Goal: Transaction & Acquisition: Purchase product/service

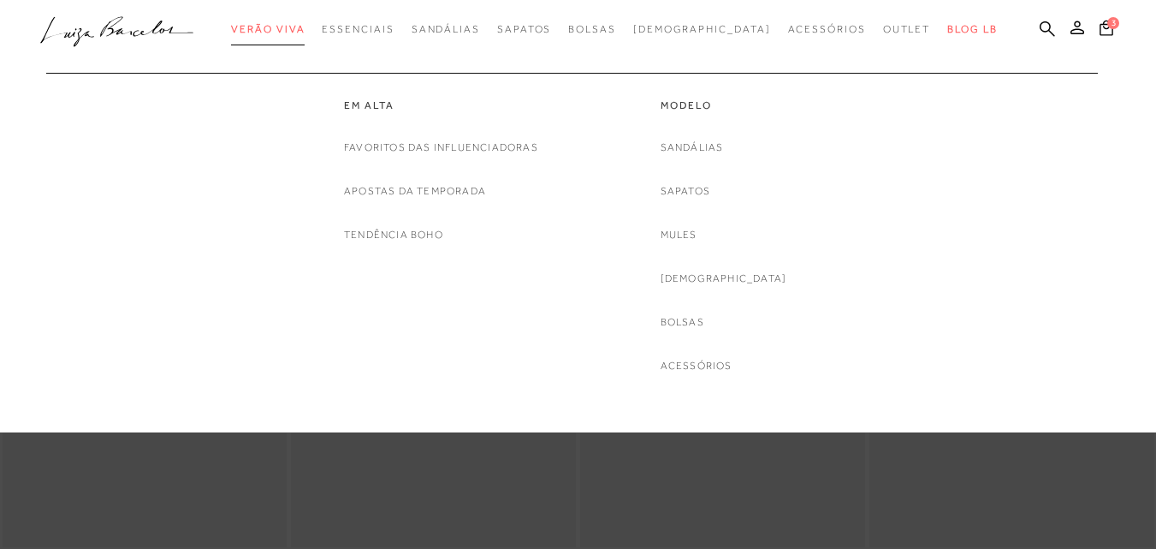
click at [289, 28] on span "Verão Viva" at bounding box center [268, 29] width 74 height 12
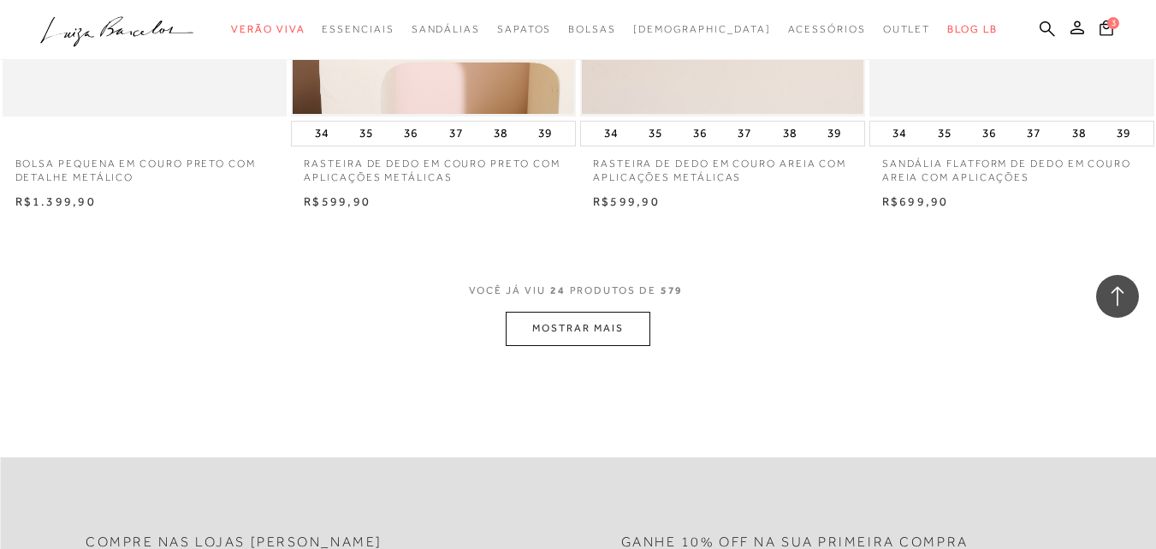
scroll to position [3253, 0]
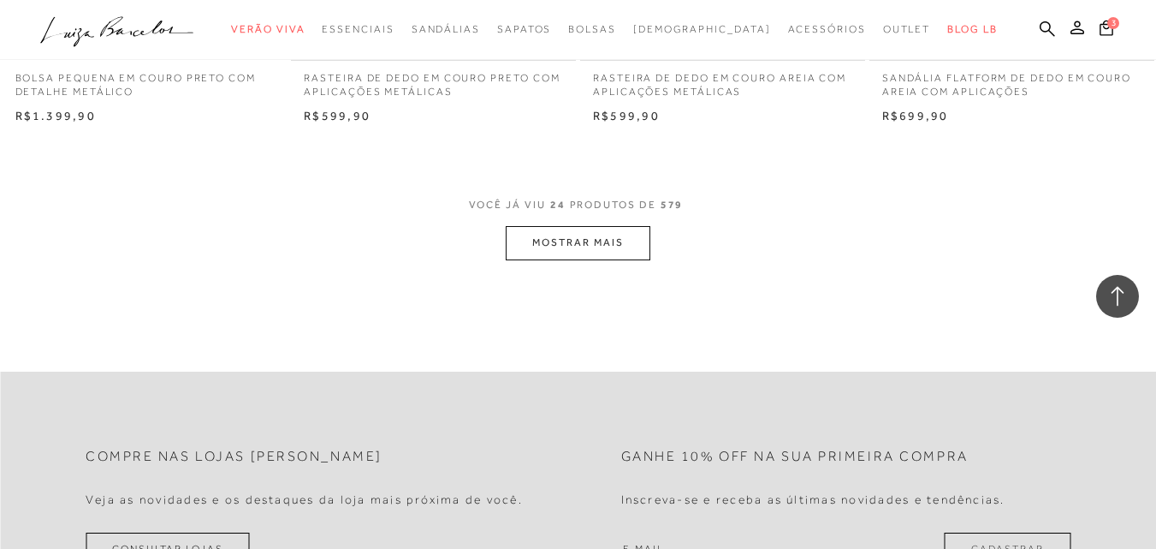
click at [548, 252] on button "MOSTRAR MAIS" at bounding box center [578, 242] width 144 height 33
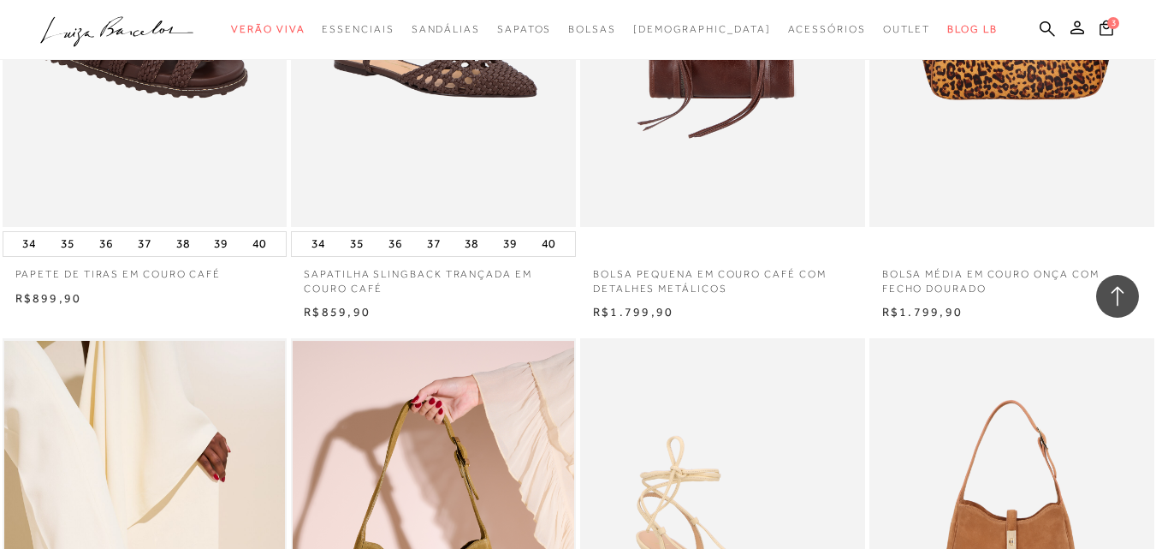
scroll to position [5735, 0]
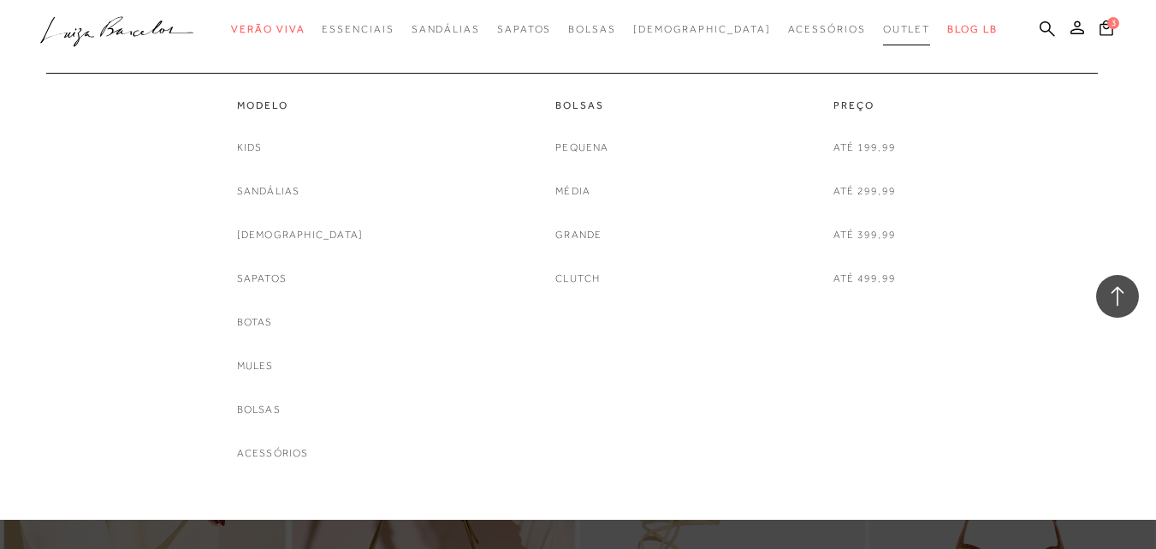
click at [883, 29] on span "Outlet" at bounding box center [907, 29] width 48 height 12
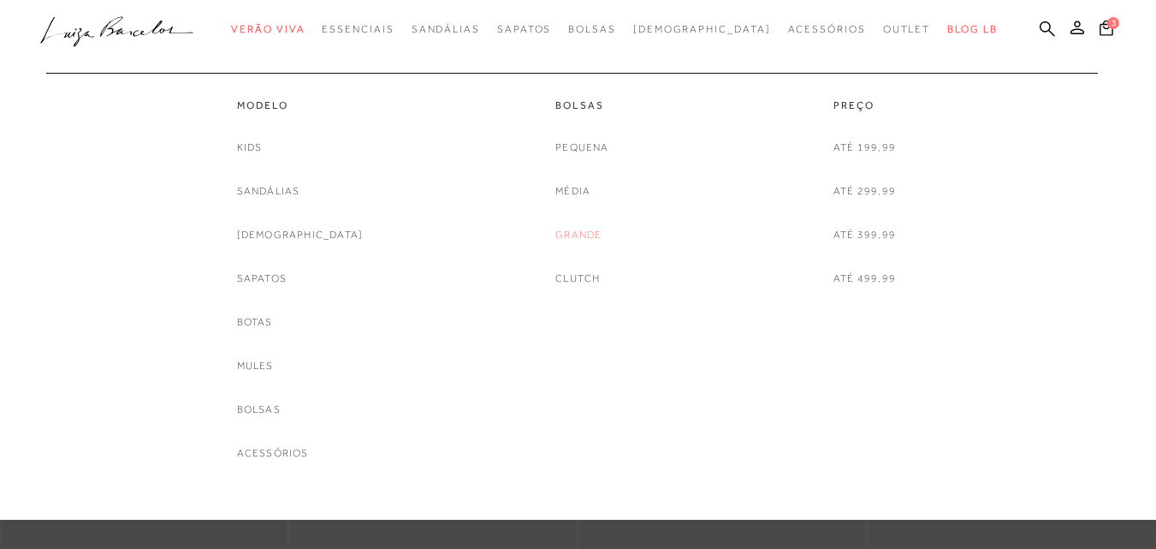
click at [578, 238] on link "Grande" at bounding box center [579, 235] width 46 height 18
click at [568, 194] on link "Média" at bounding box center [573, 191] width 35 height 18
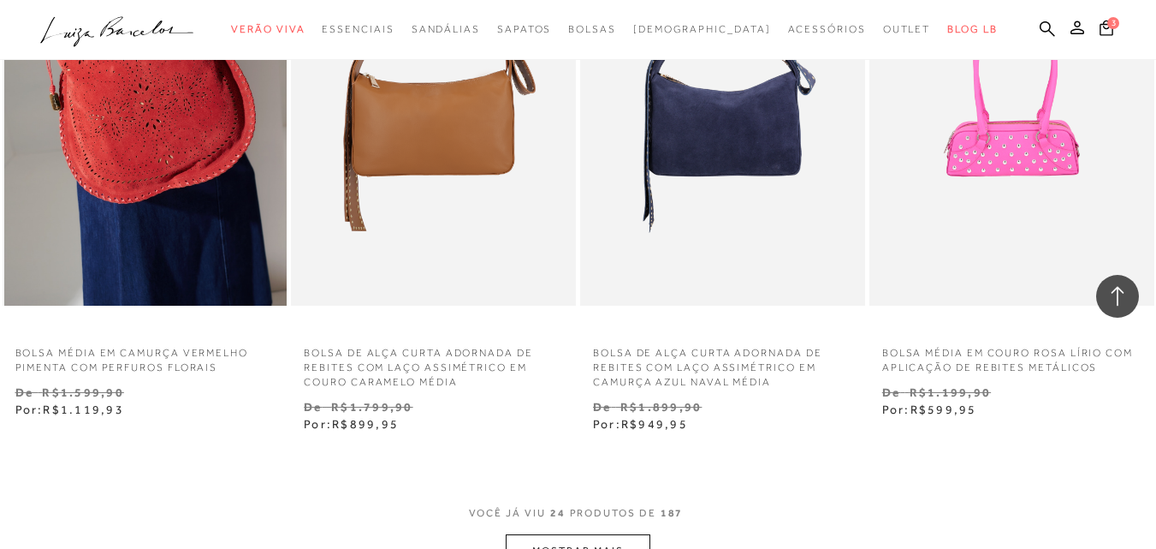
scroll to position [3167, 0]
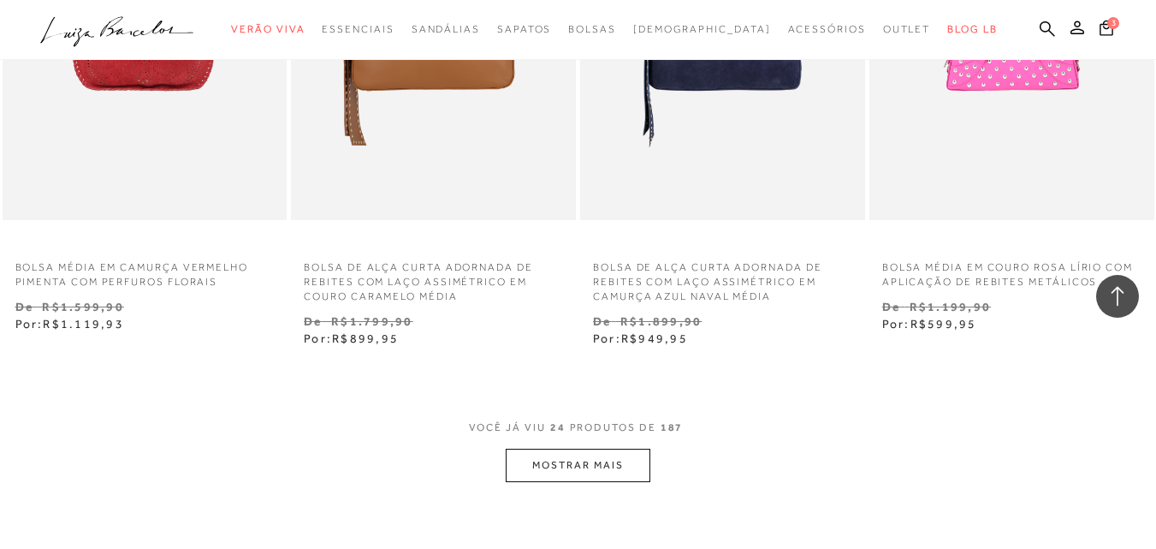
click at [589, 468] on button "MOSTRAR MAIS" at bounding box center [578, 465] width 144 height 33
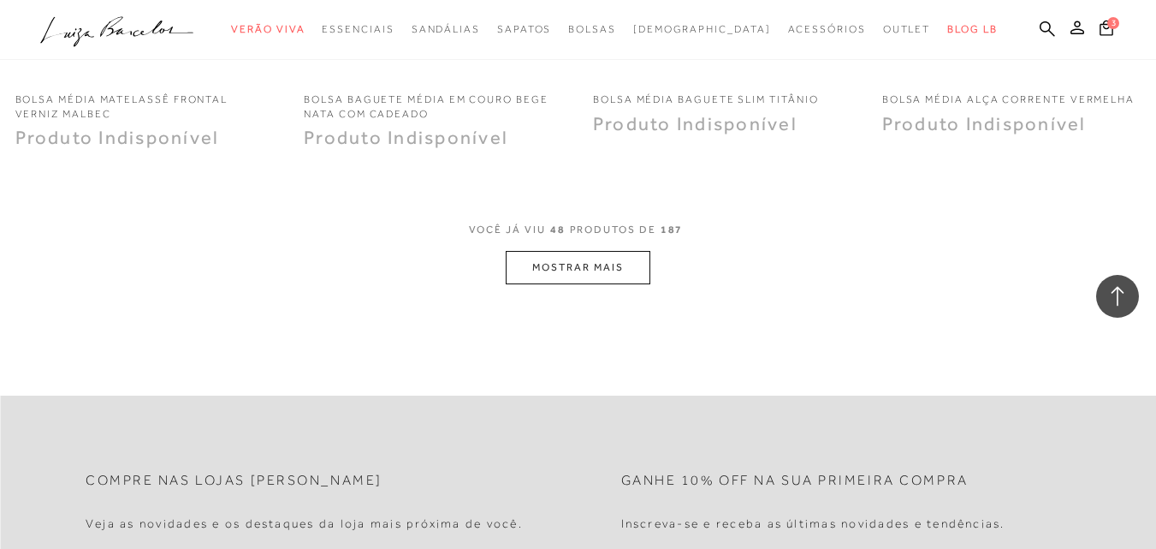
scroll to position [6677, 0]
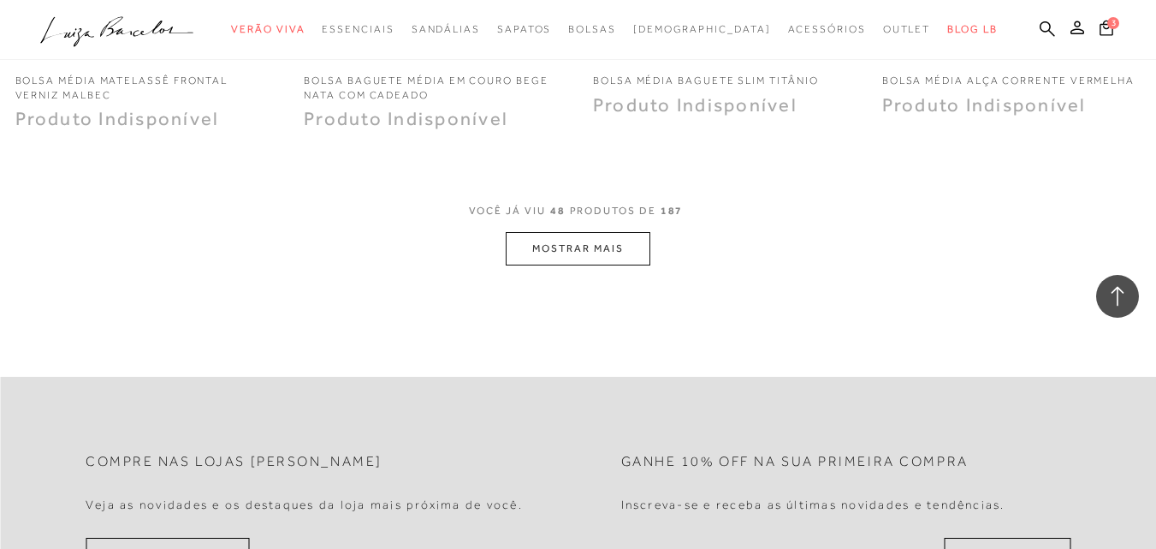
click at [532, 243] on button "MOSTRAR MAIS" at bounding box center [578, 248] width 144 height 33
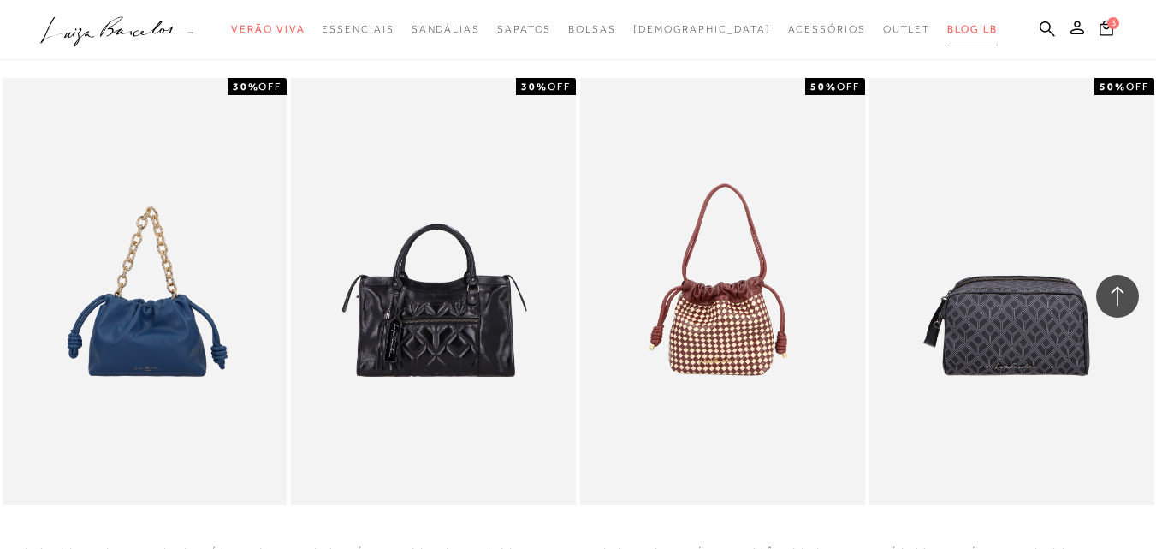
scroll to position [1284, 0]
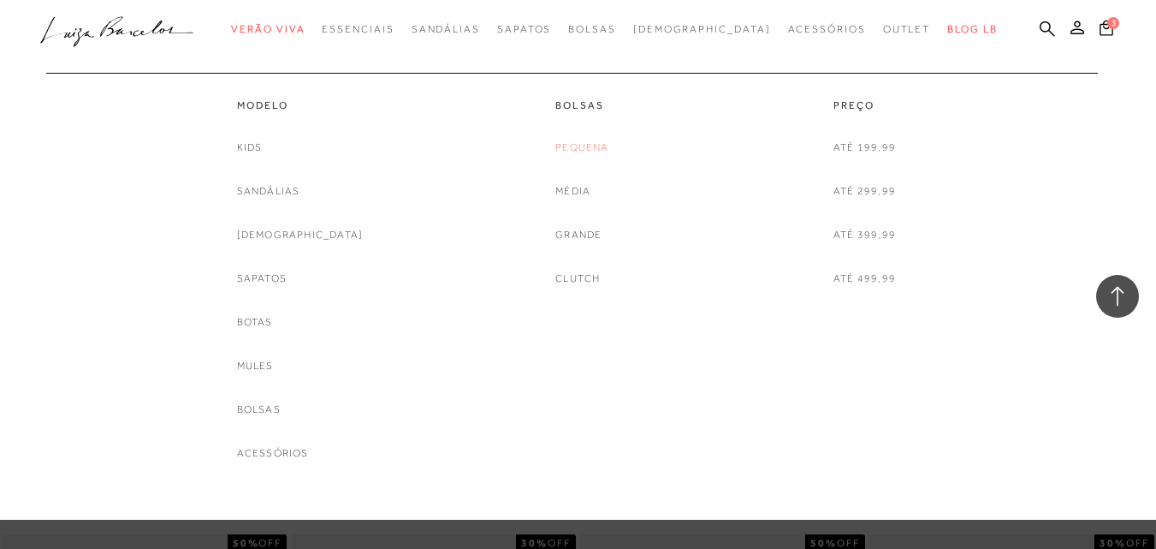
click at [582, 139] on link "Pequena" at bounding box center [582, 148] width 53 height 18
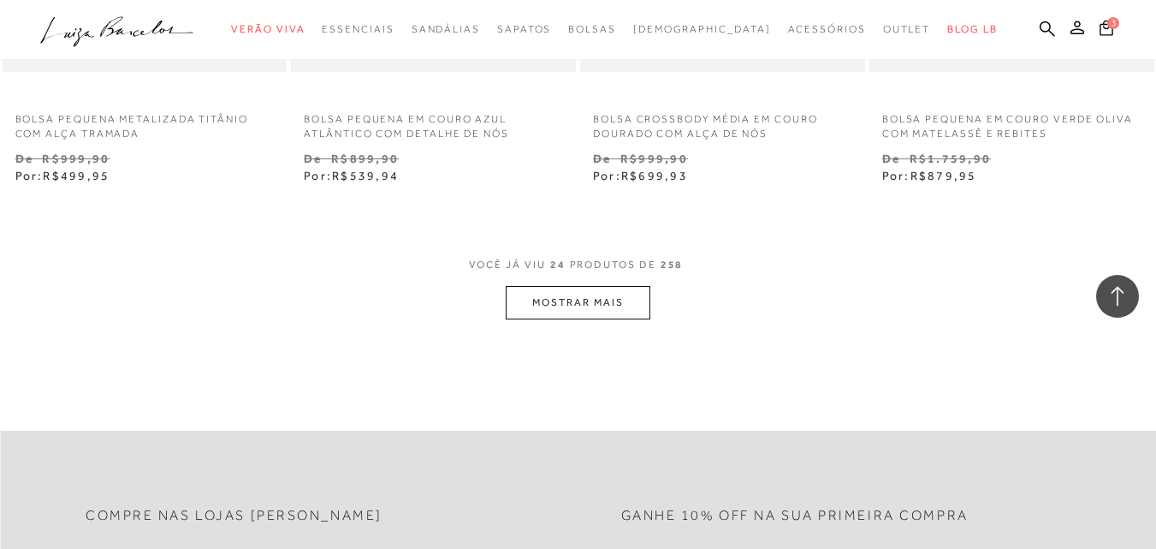
scroll to position [3338, 0]
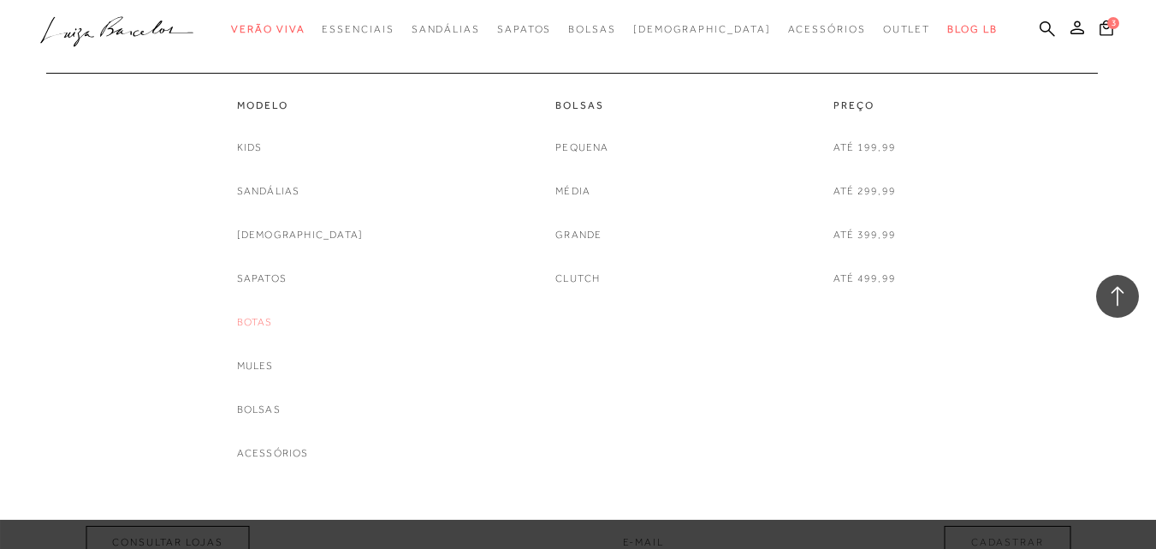
click at [273, 316] on link "Botas" at bounding box center [255, 322] width 36 height 18
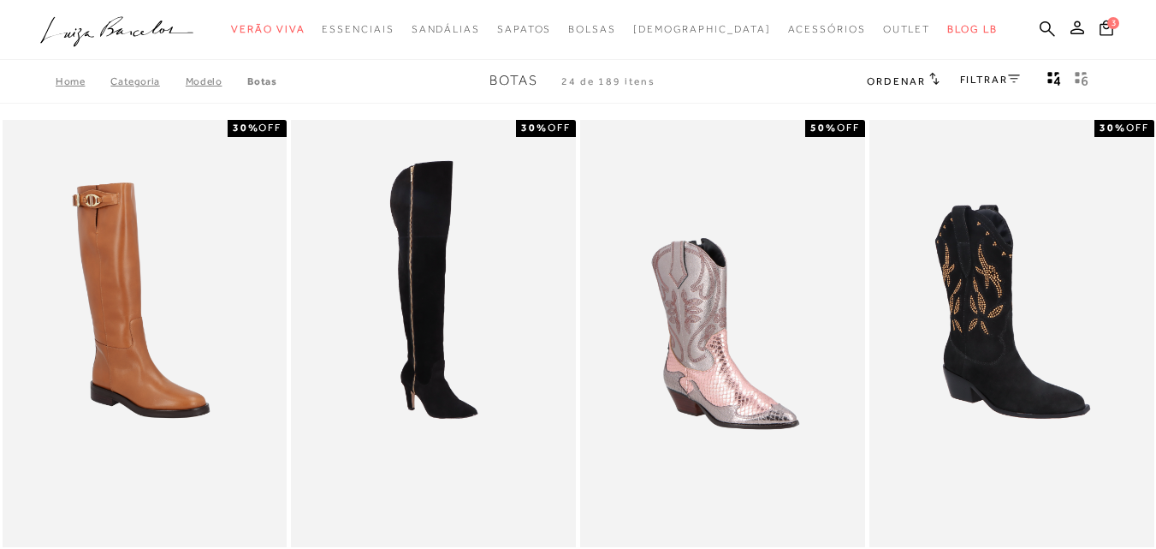
click at [971, 76] on link "FILTRAR" at bounding box center [990, 80] width 60 height 12
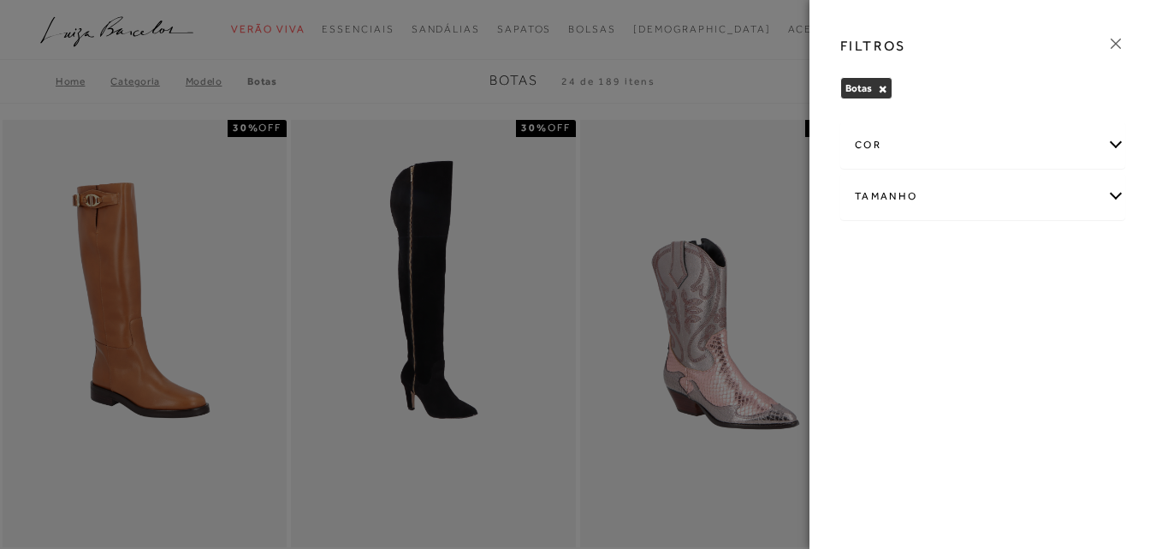
click at [878, 198] on div "Tamanho" at bounding box center [982, 196] width 283 height 45
click at [861, 299] on span "38" at bounding box center [868, 296] width 25 height 13
click at [861, 299] on input "38" at bounding box center [860, 299] width 17 height 17
checkbox input "true"
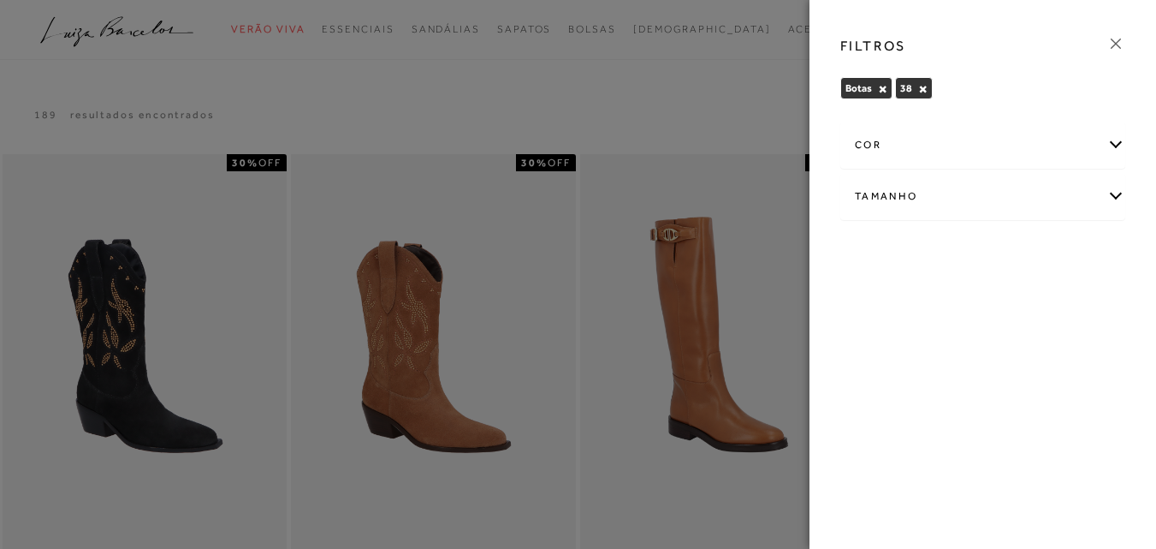
click at [1120, 42] on icon at bounding box center [1116, 43] width 19 height 19
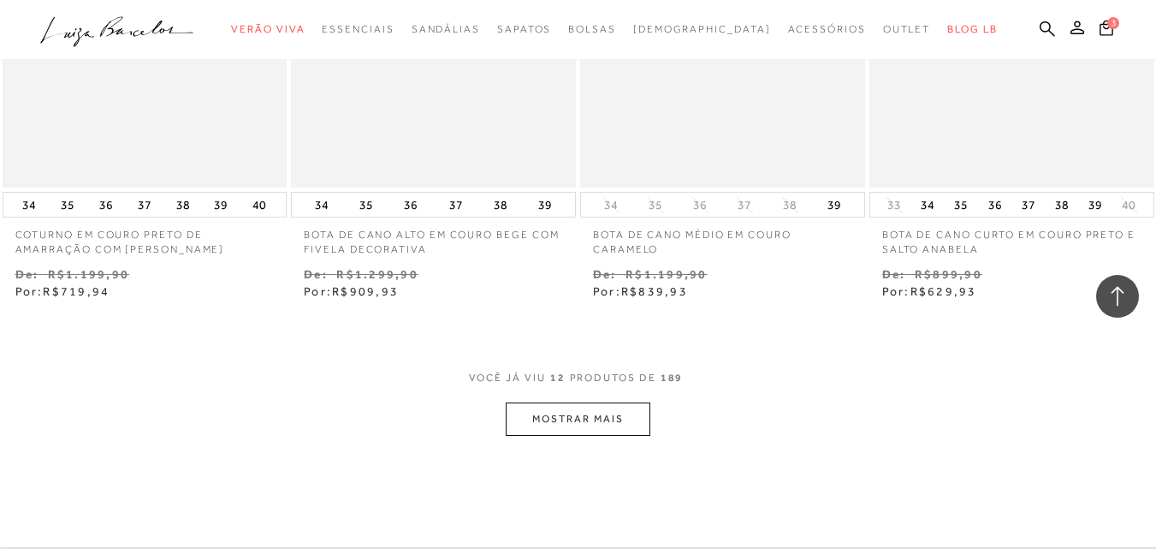
scroll to position [1626, 0]
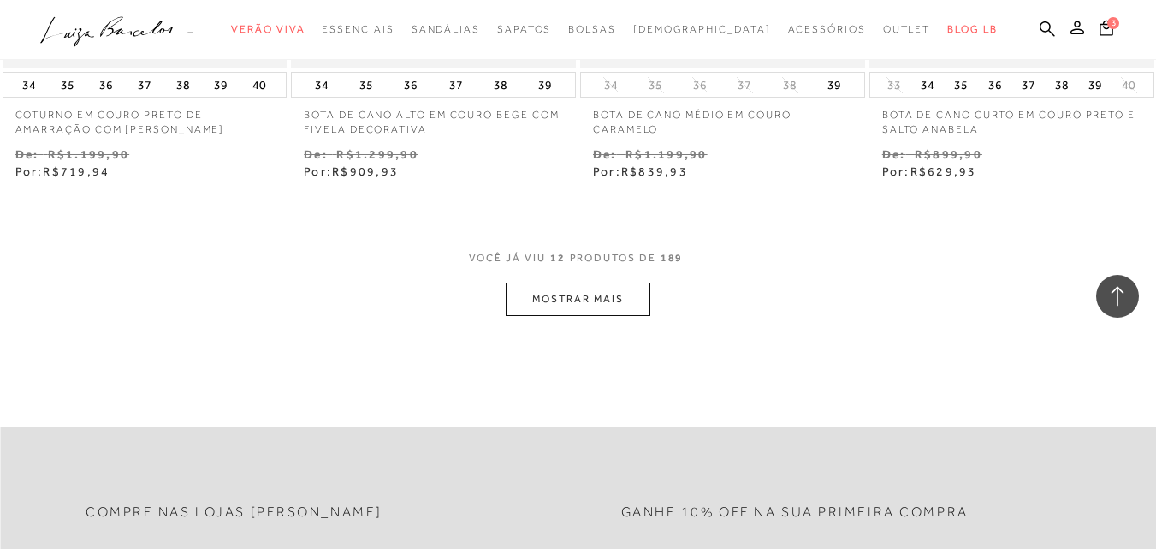
click at [587, 294] on button "MOSTRAR MAIS" at bounding box center [578, 298] width 144 height 33
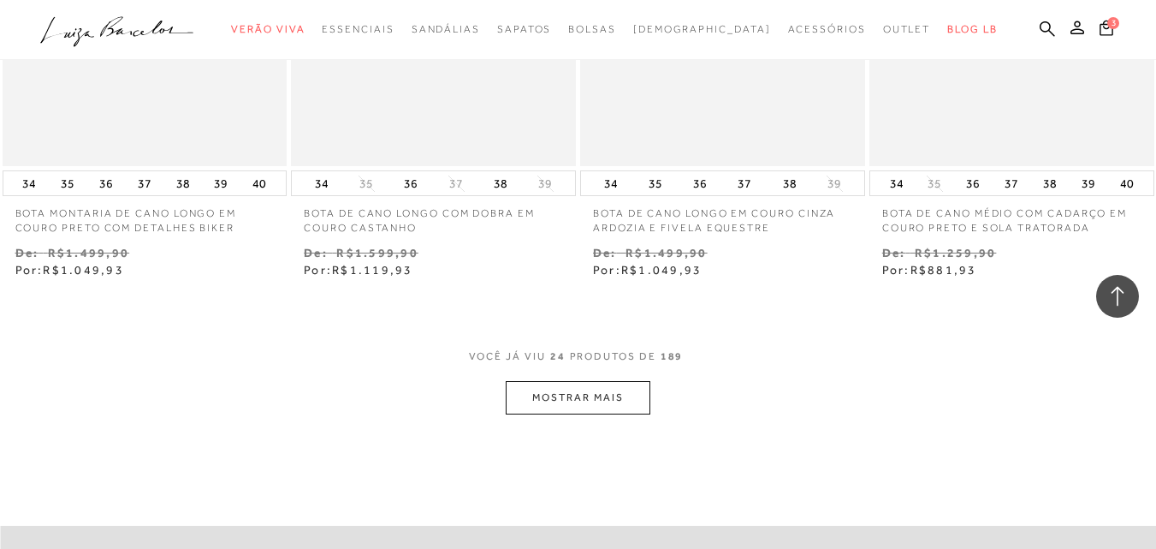
scroll to position [3253, 0]
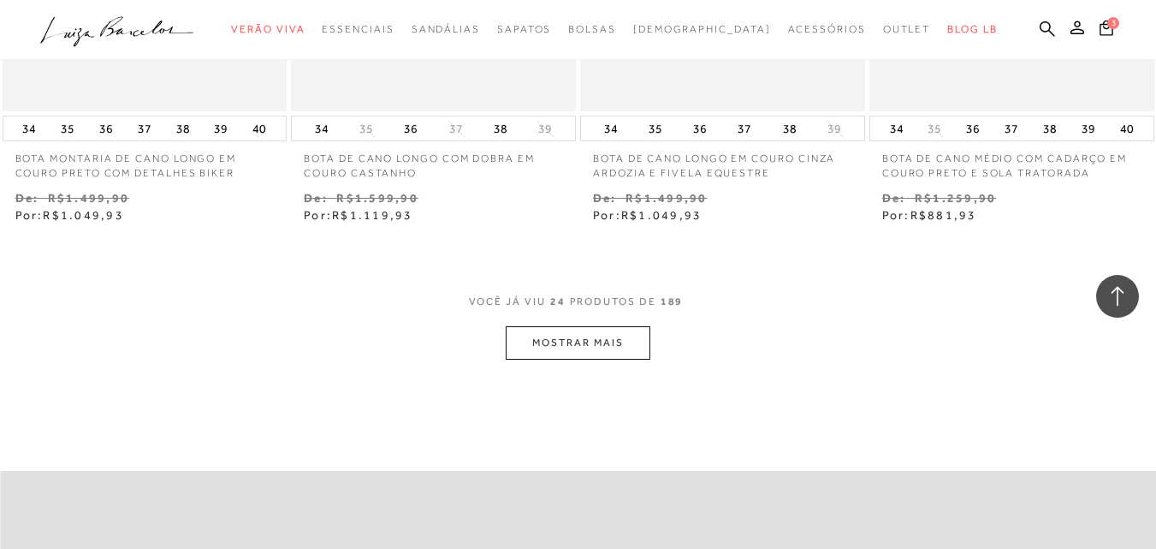
click at [596, 349] on button "MOSTRAR MAIS" at bounding box center [578, 342] width 144 height 33
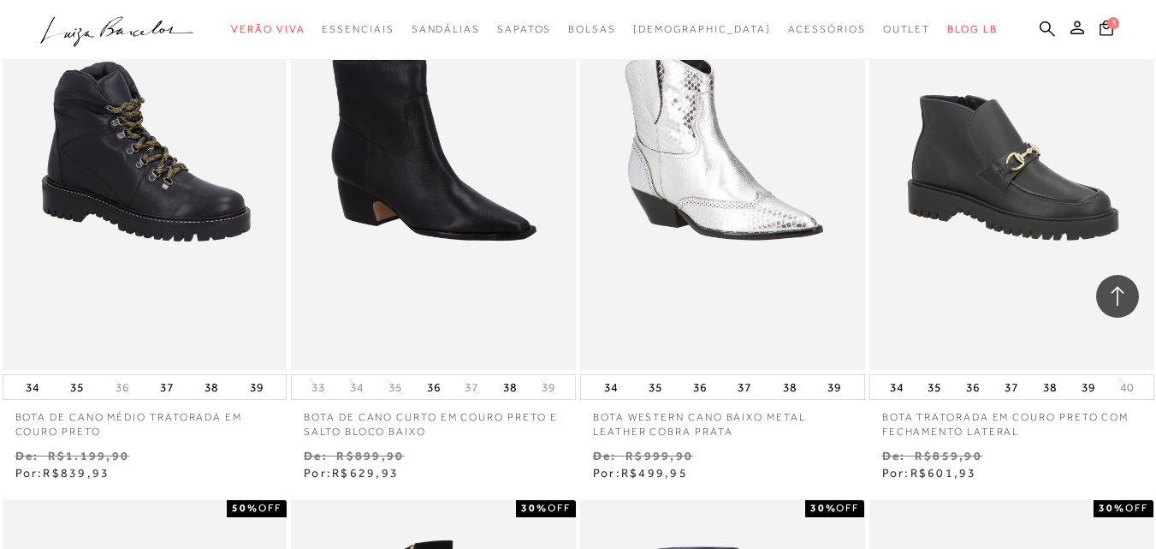
scroll to position [4109, 0]
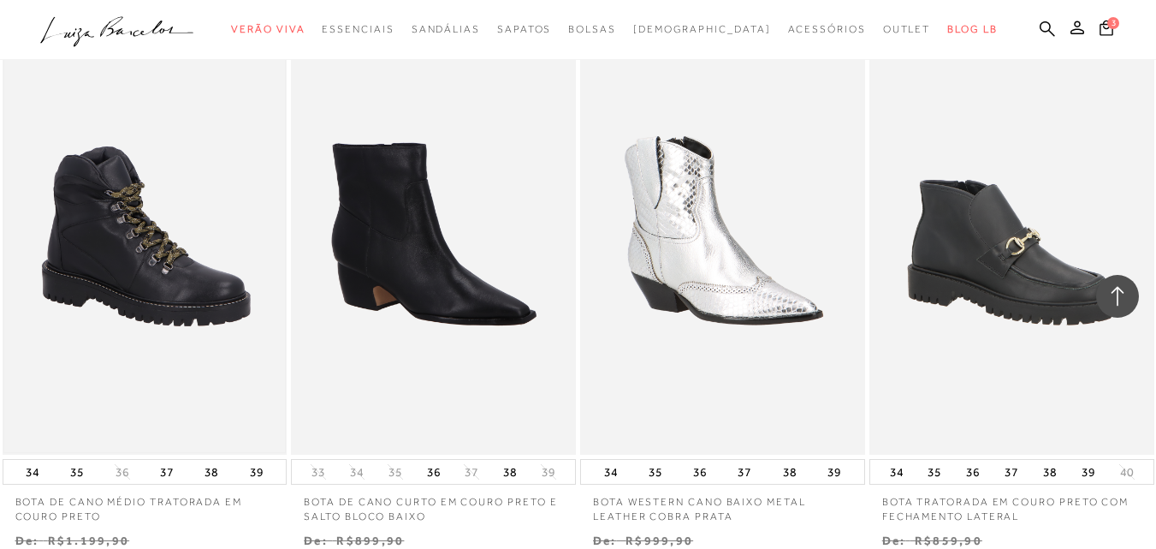
click at [93, 259] on img at bounding box center [145, 241] width 282 height 422
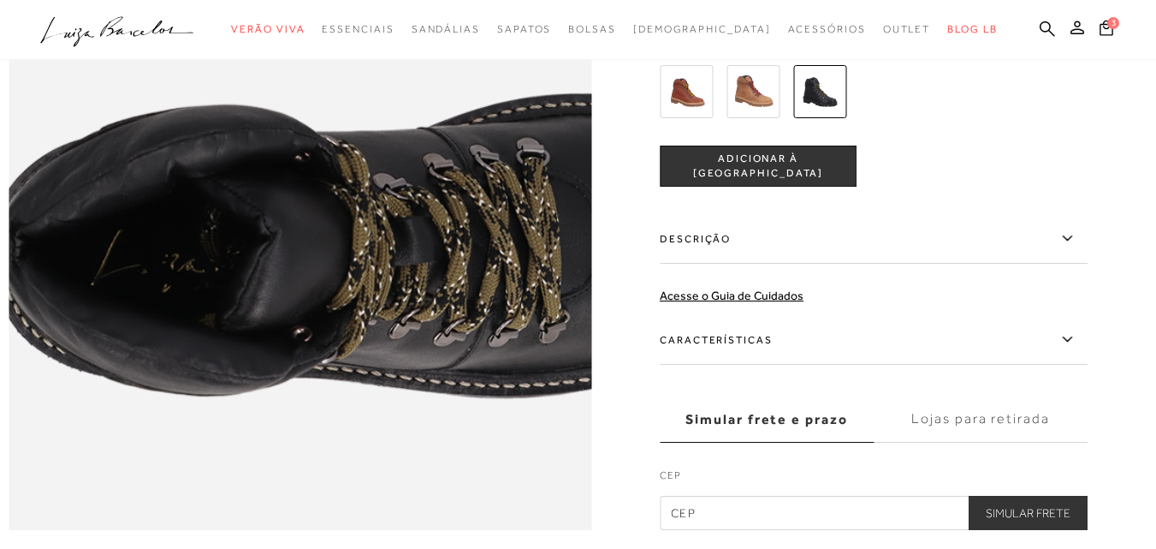
scroll to position [1198, 0]
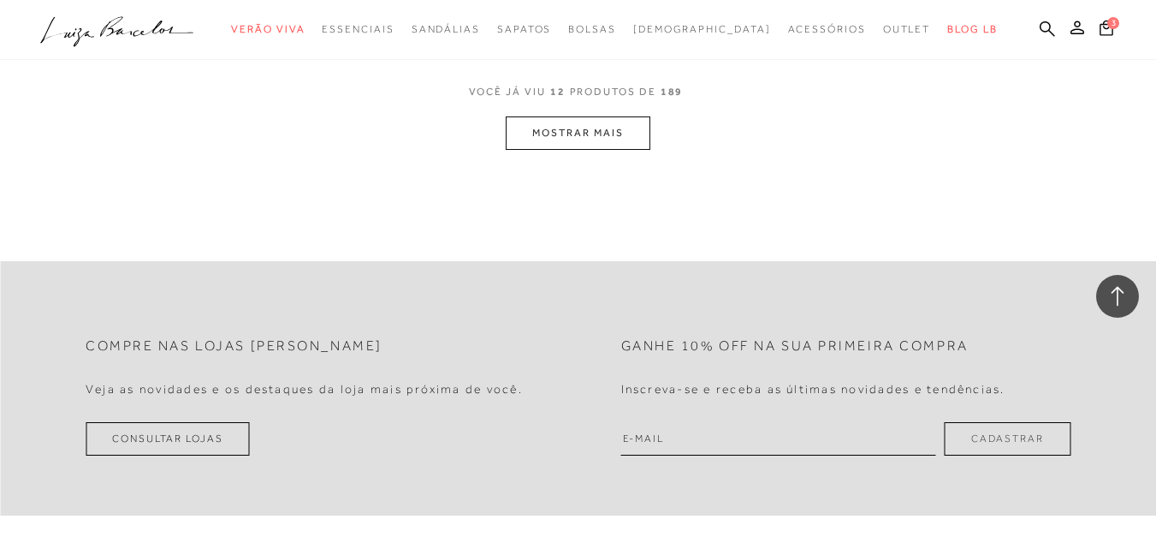
scroll to position [1798, 0]
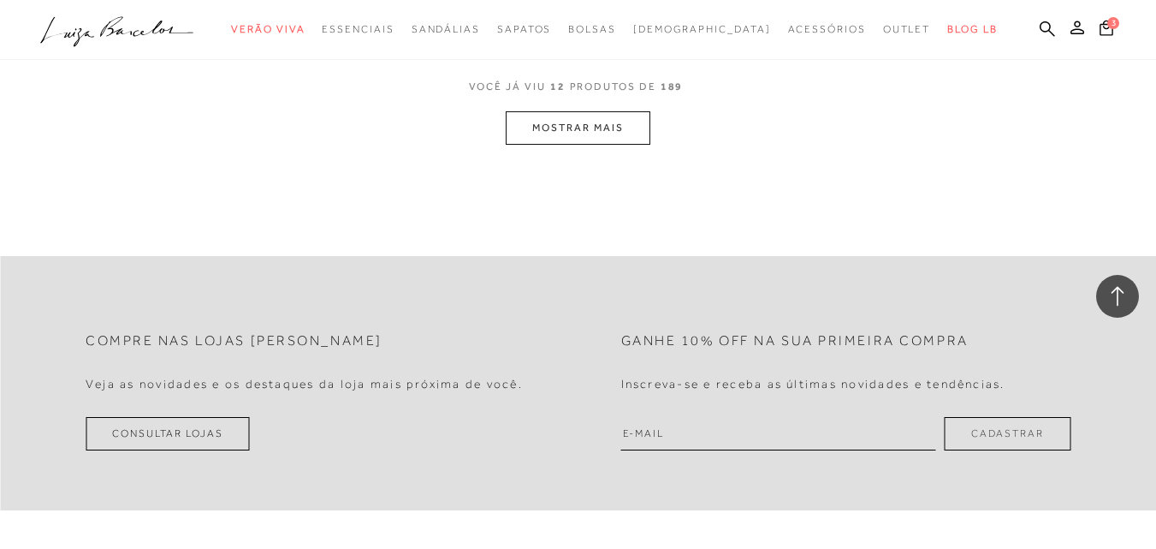
click at [566, 130] on button "MOSTRAR MAIS" at bounding box center [578, 127] width 144 height 33
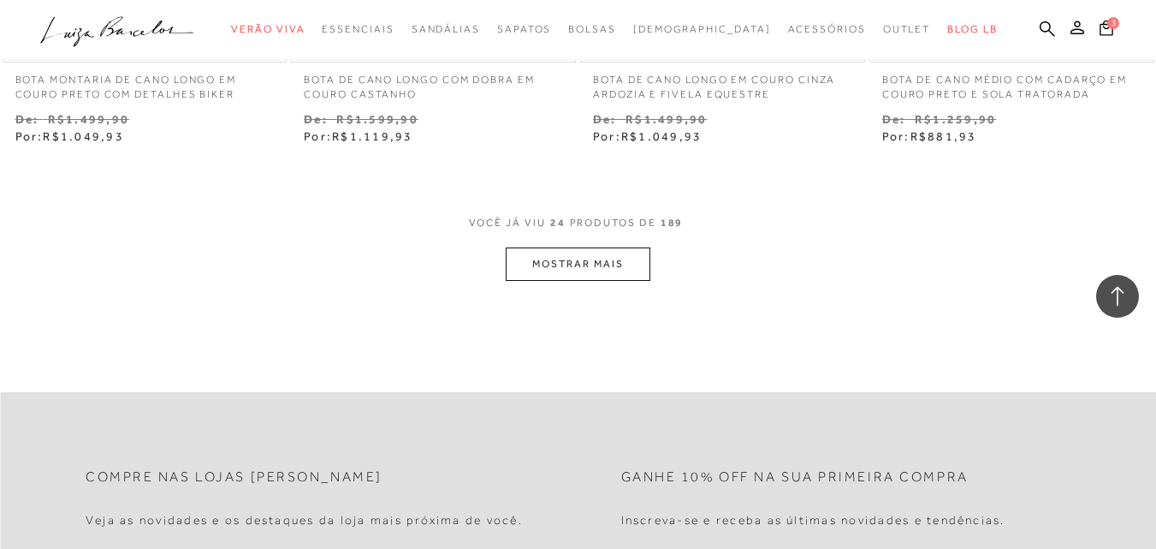
scroll to position [3338, 0]
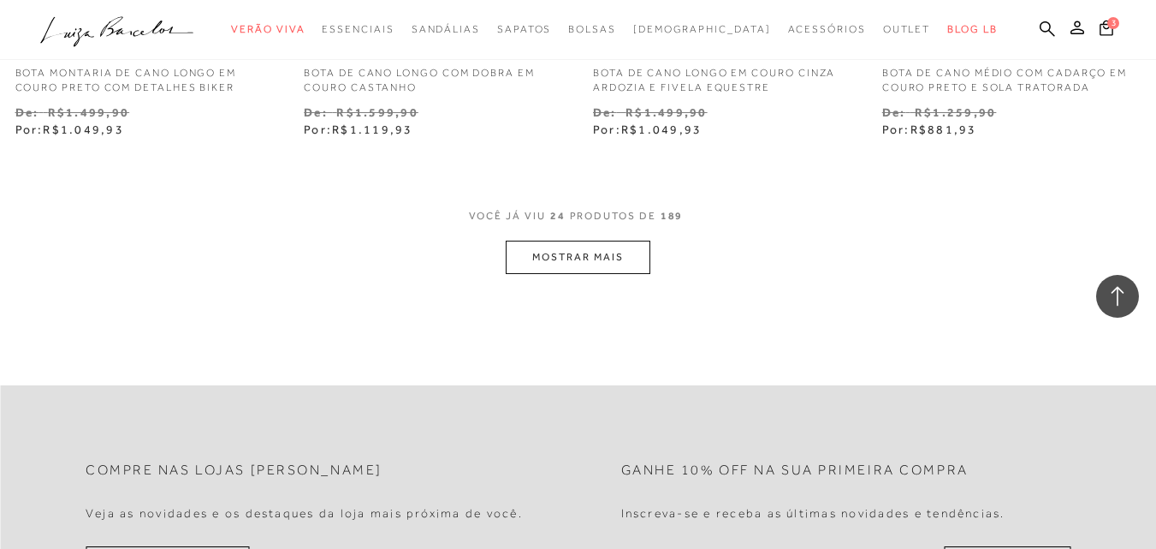
click at [541, 269] on button "MOSTRAR MAIS" at bounding box center [578, 257] width 144 height 33
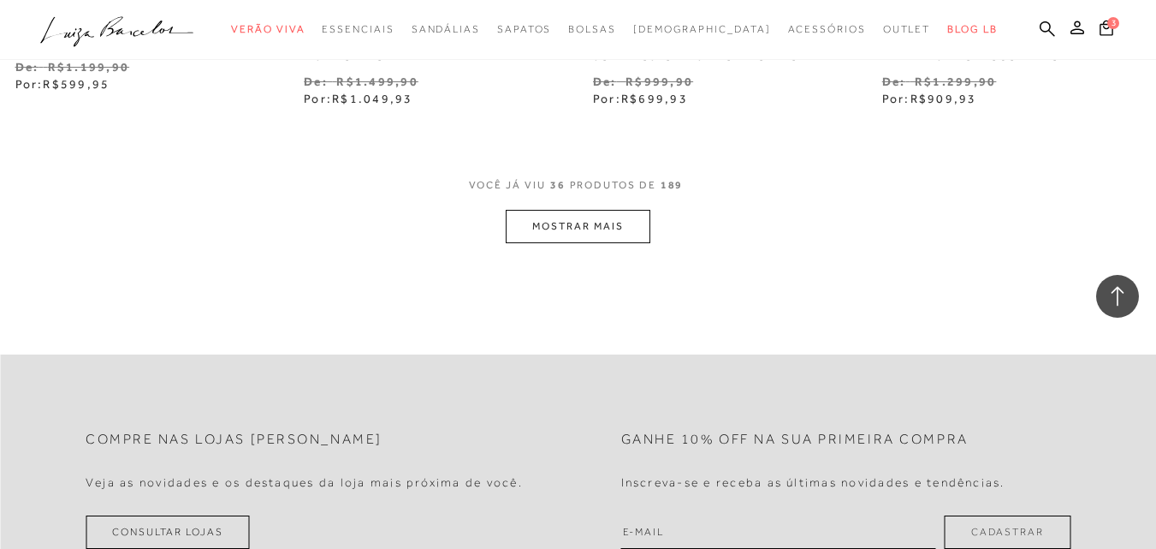
scroll to position [5050, 0]
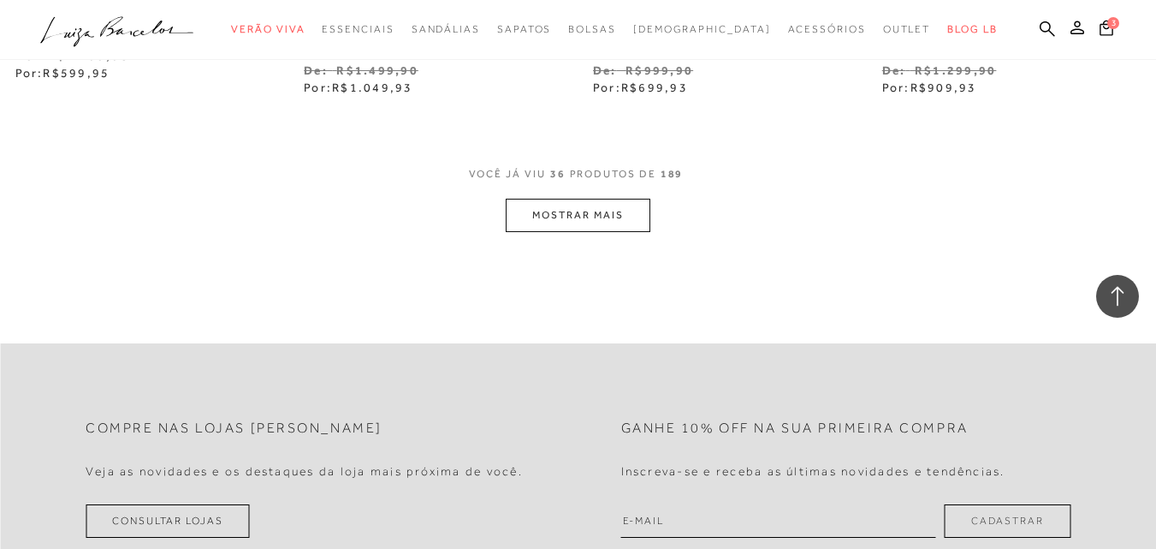
click at [618, 230] on button "MOSTRAR MAIS" at bounding box center [578, 215] width 144 height 33
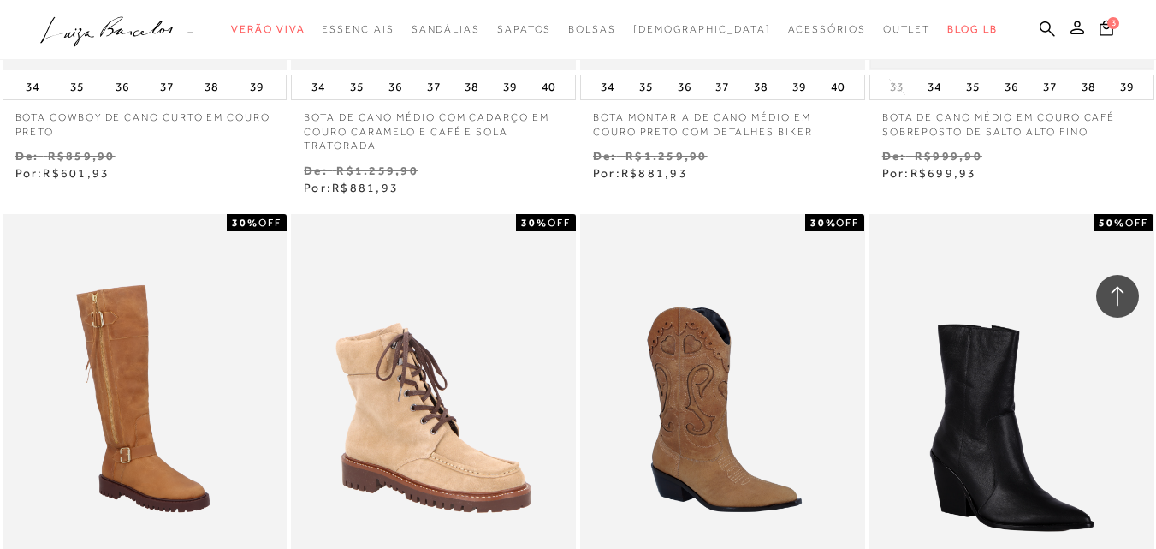
scroll to position [5821, 0]
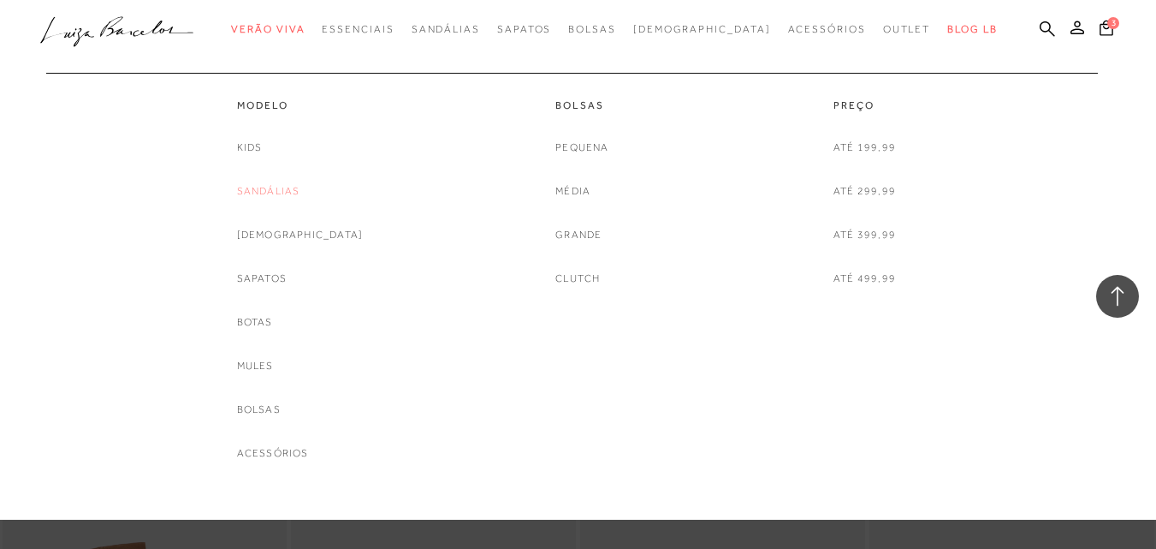
click at [283, 184] on link "Sandálias" at bounding box center [268, 191] width 63 height 18
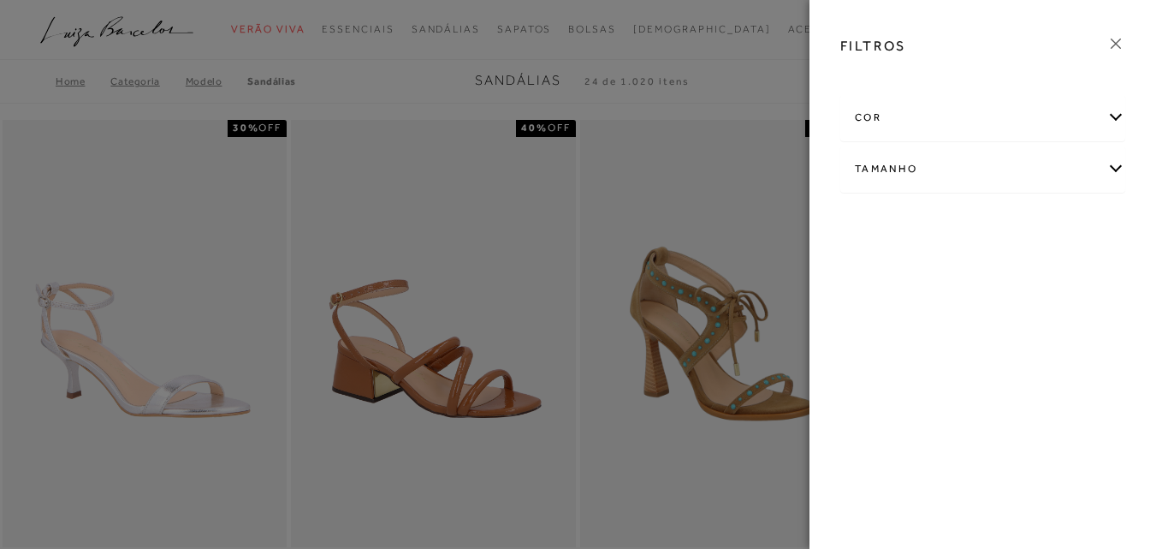
click at [894, 172] on div "Tamanho" at bounding box center [982, 168] width 283 height 45
click at [883, 303] on link "Ver mais..." at bounding box center [887, 298] width 46 height 13
click at [945, 362] on span "38" at bounding box center [932, 360] width 25 height 13
click at [933, 362] on input "38" at bounding box center [924, 362] width 17 height 17
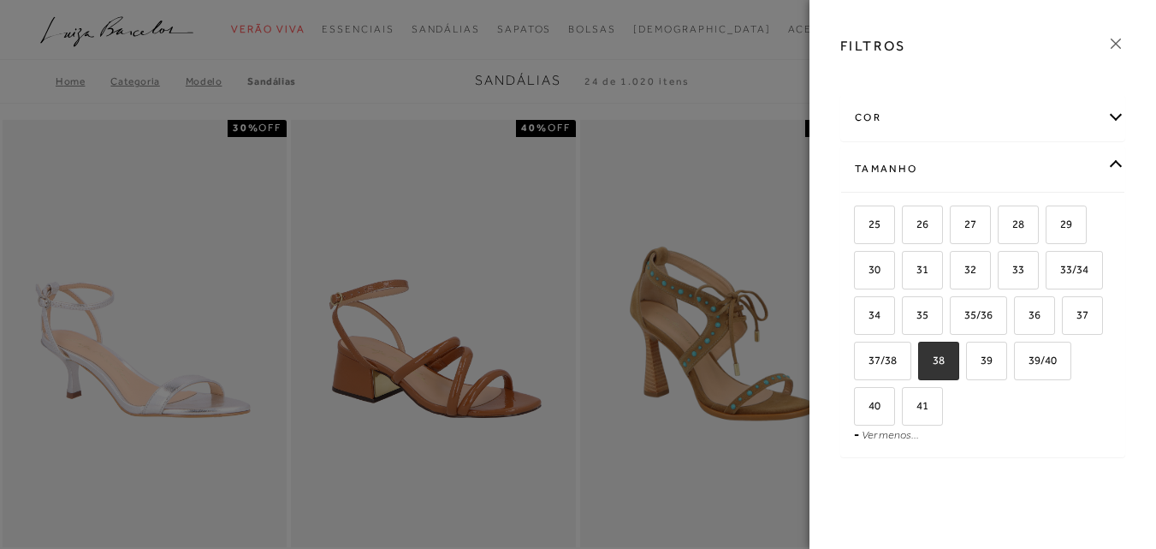
checkbox input "true"
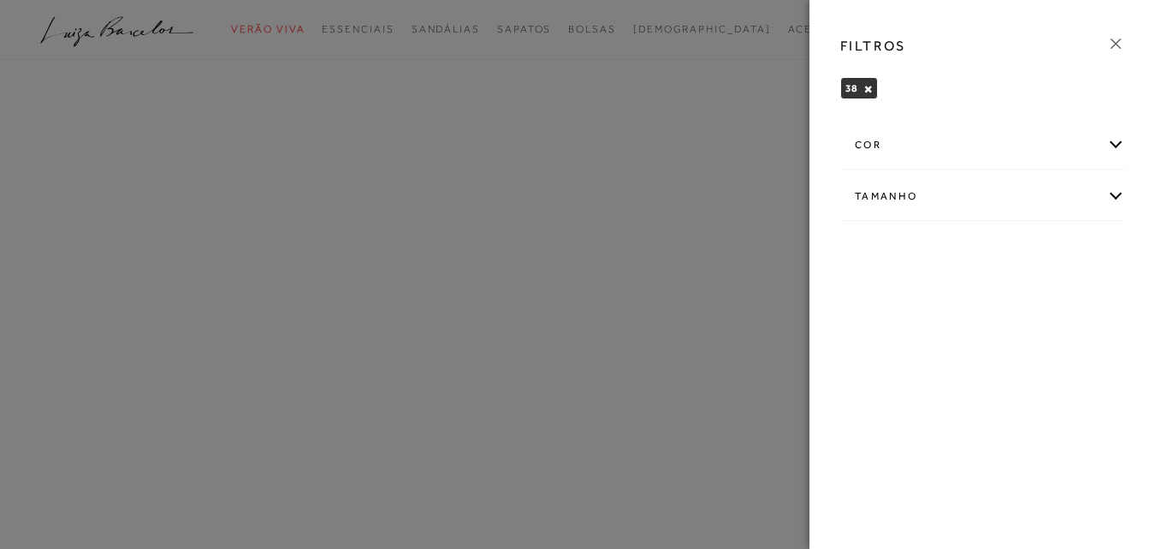
click at [1121, 47] on icon at bounding box center [1116, 43] width 19 height 19
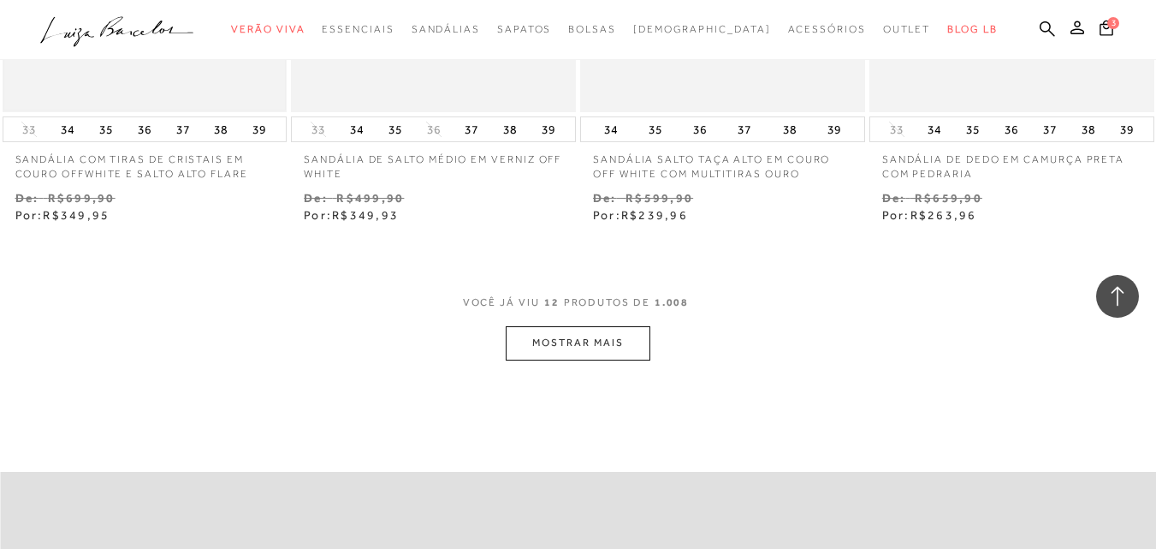
scroll to position [1626, 0]
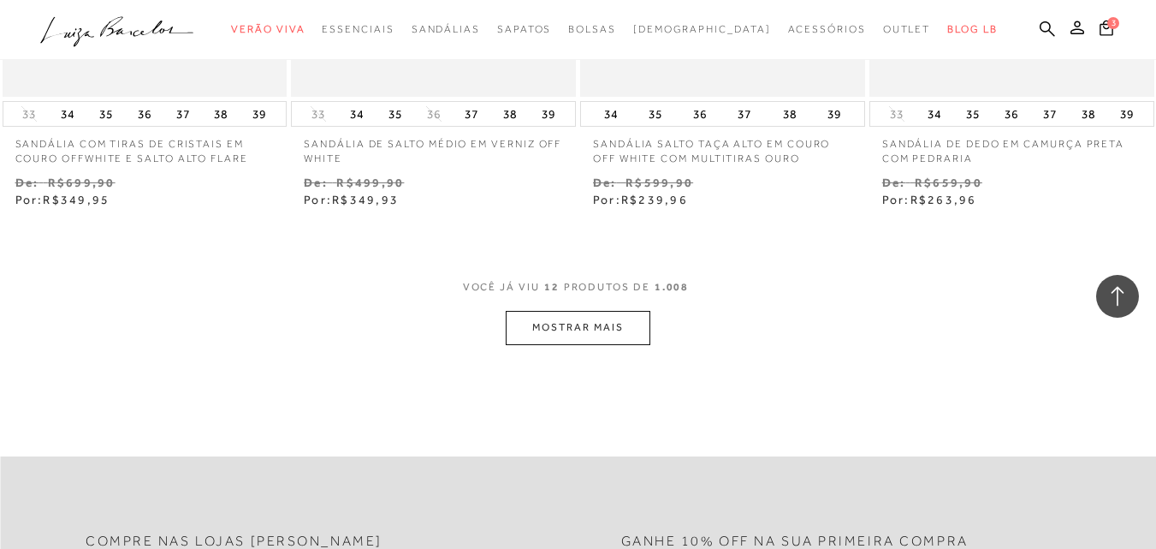
click at [597, 330] on button "MOSTRAR MAIS" at bounding box center [578, 327] width 144 height 33
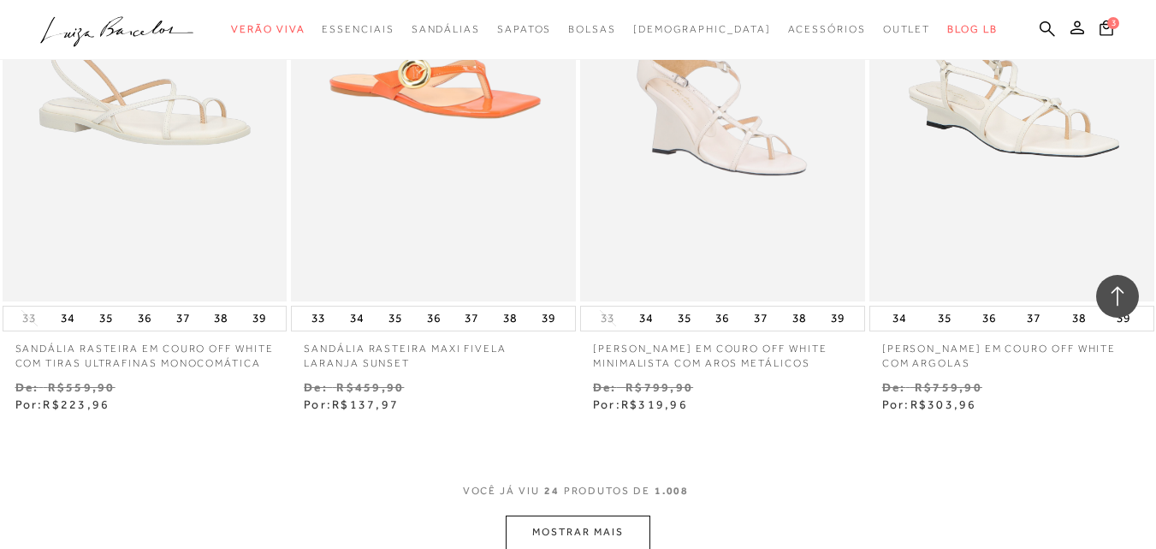
scroll to position [3253, 0]
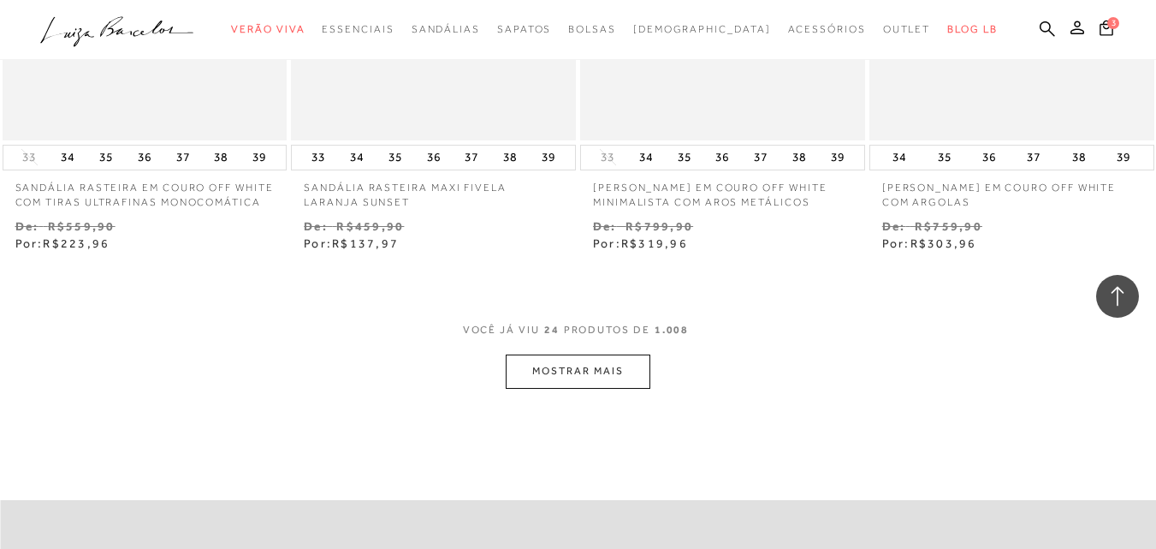
click at [569, 378] on button "MOSTRAR MAIS" at bounding box center [578, 370] width 144 height 33
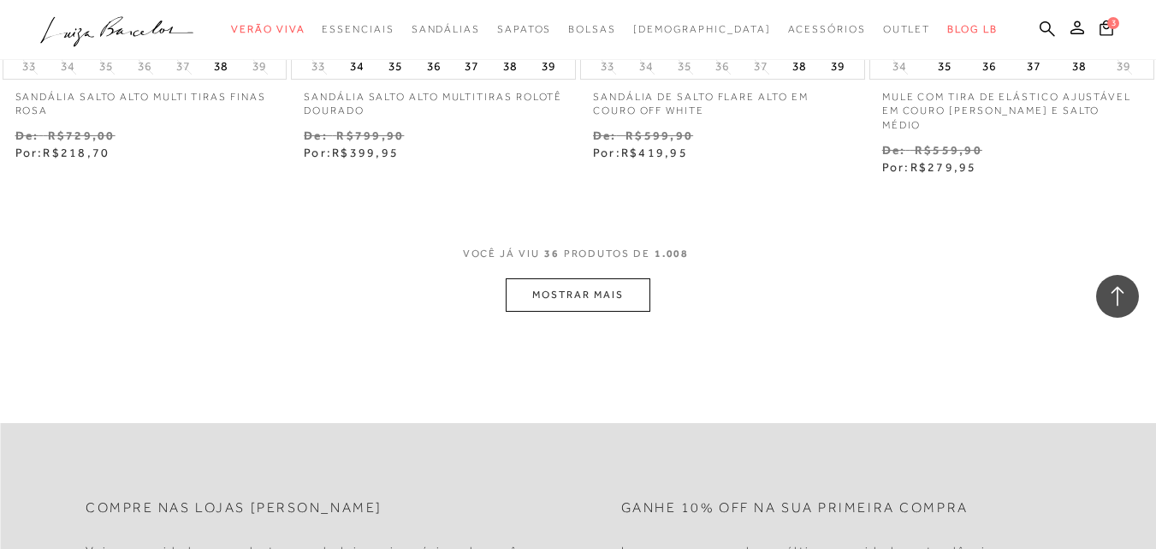
scroll to position [5050, 0]
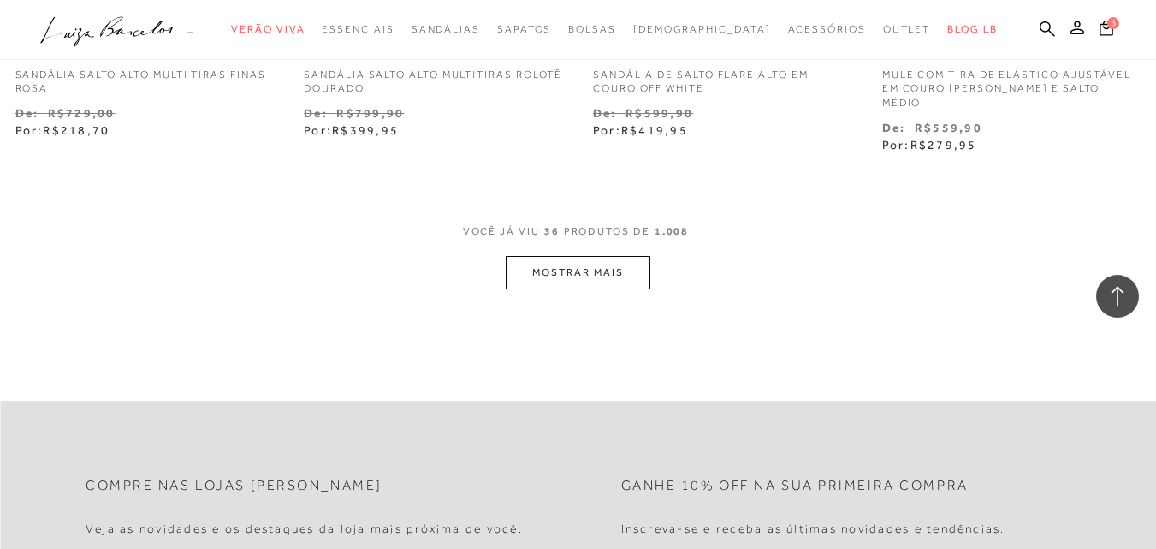
click at [580, 288] on button "MOSTRAR MAIS" at bounding box center [578, 272] width 144 height 33
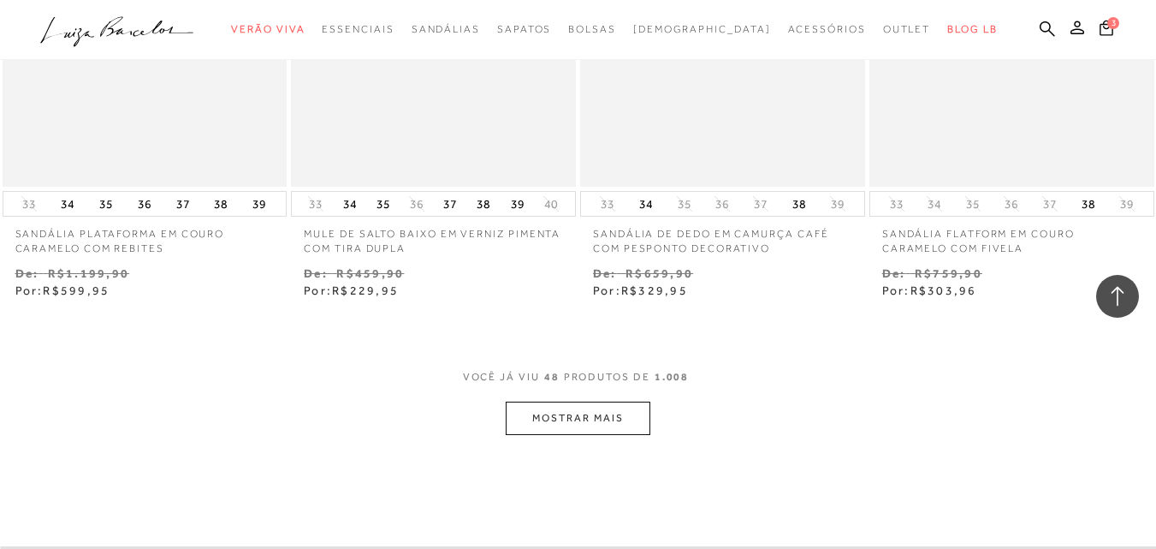
scroll to position [6591, 0]
click at [558, 422] on button "MOSTRAR MAIS" at bounding box center [578, 416] width 144 height 33
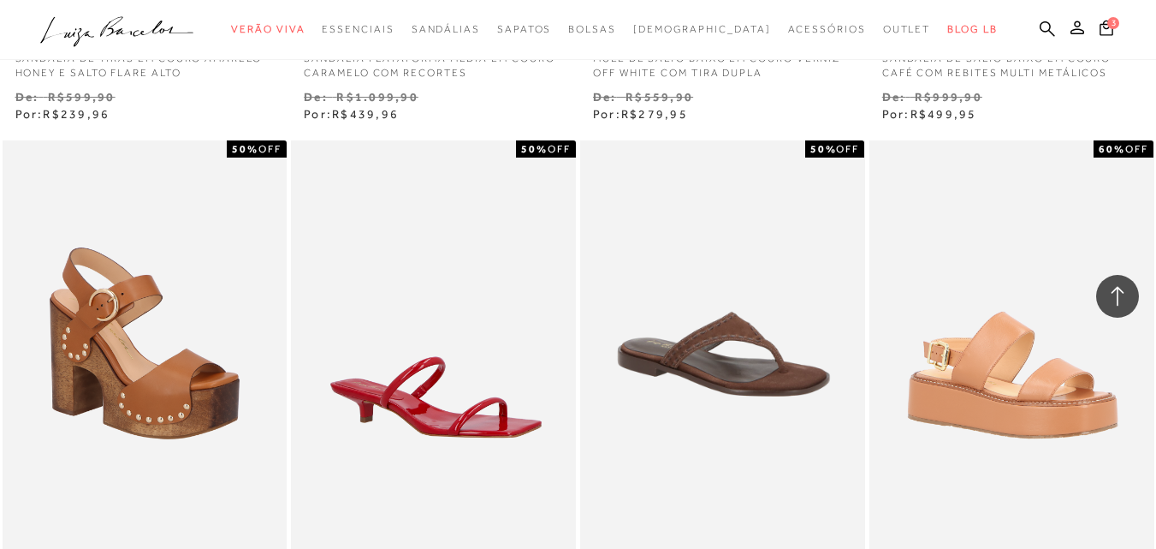
scroll to position [6249, 0]
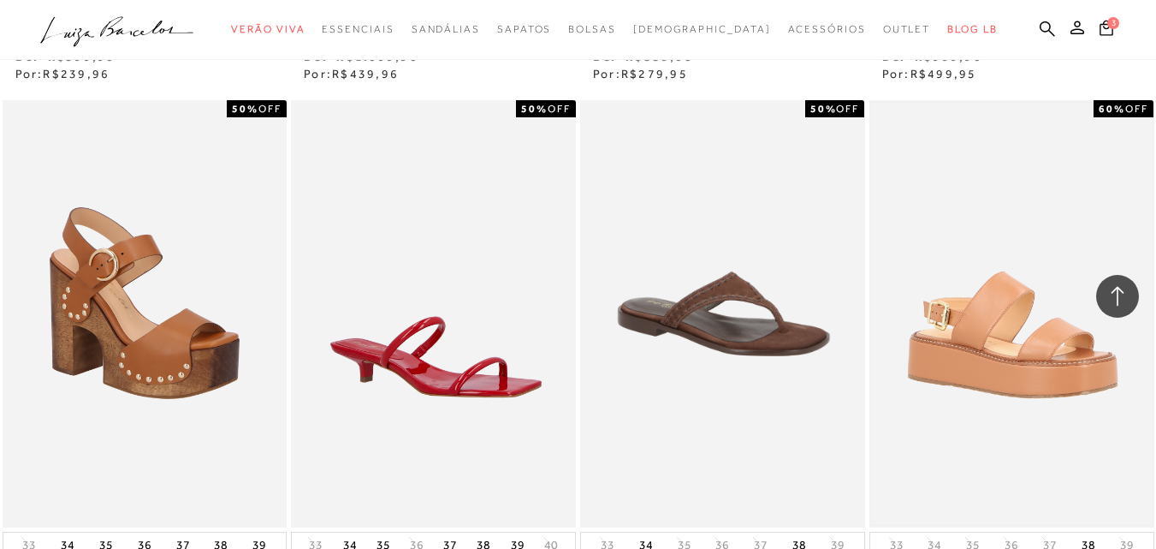
click at [1028, 360] on img at bounding box center [1012, 314] width 282 height 422
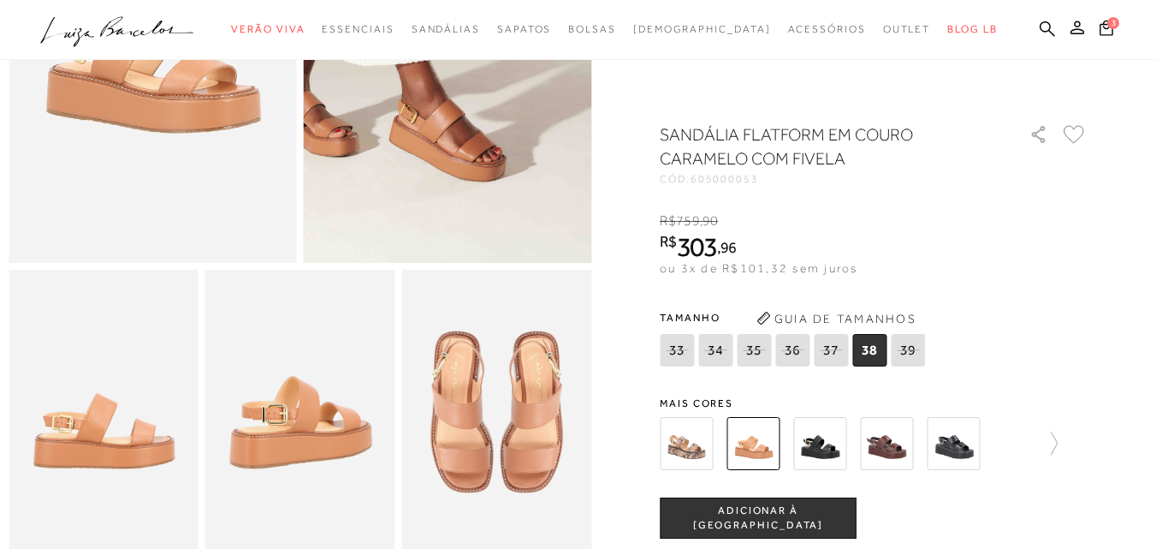
scroll to position [428, 0]
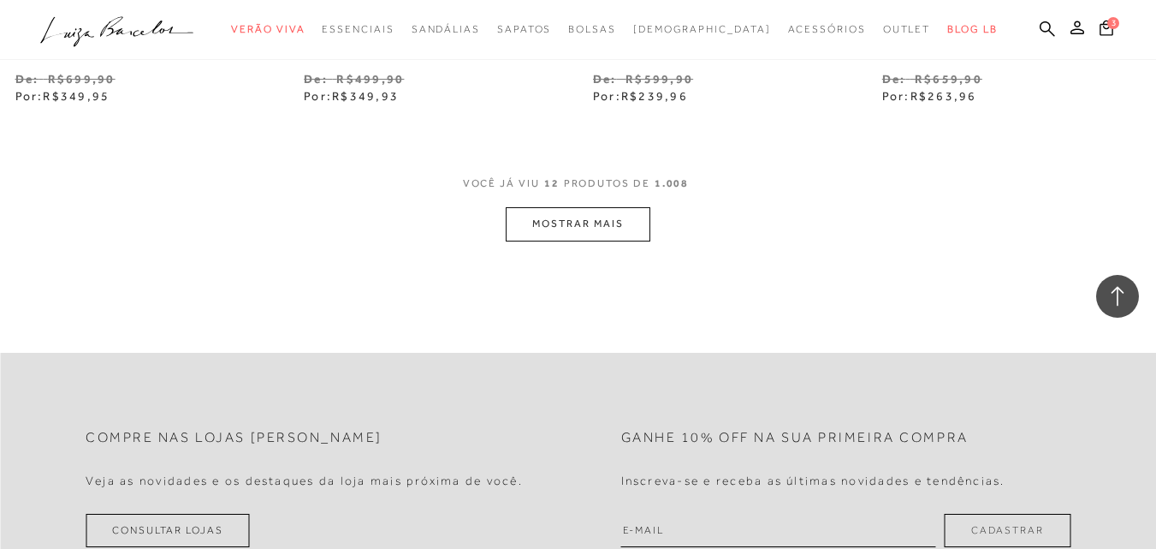
scroll to position [1798, 0]
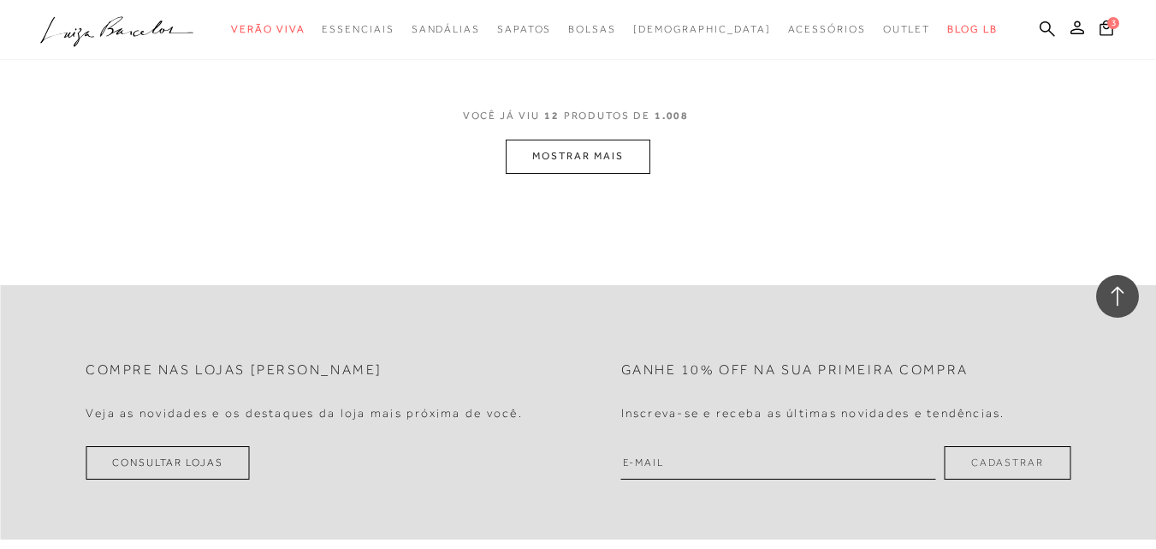
click at [595, 152] on button "MOSTRAR MAIS" at bounding box center [578, 156] width 144 height 33
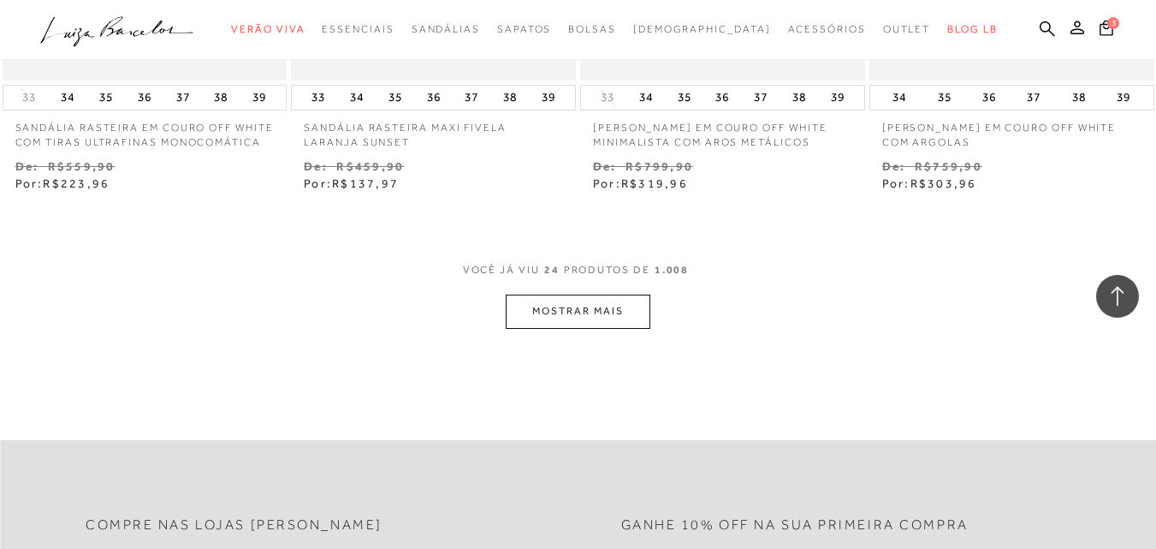
scroll to position [3338, 0]
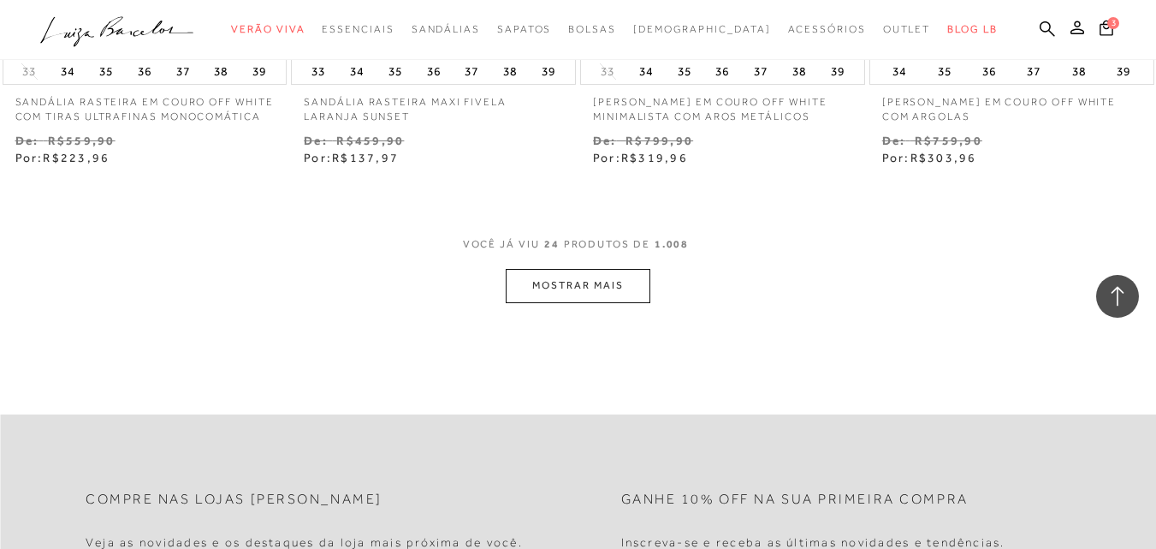
click at [540, 293] on button "MOSTRAR MAIS" at bounding box center [578, 285] width 144 height 33
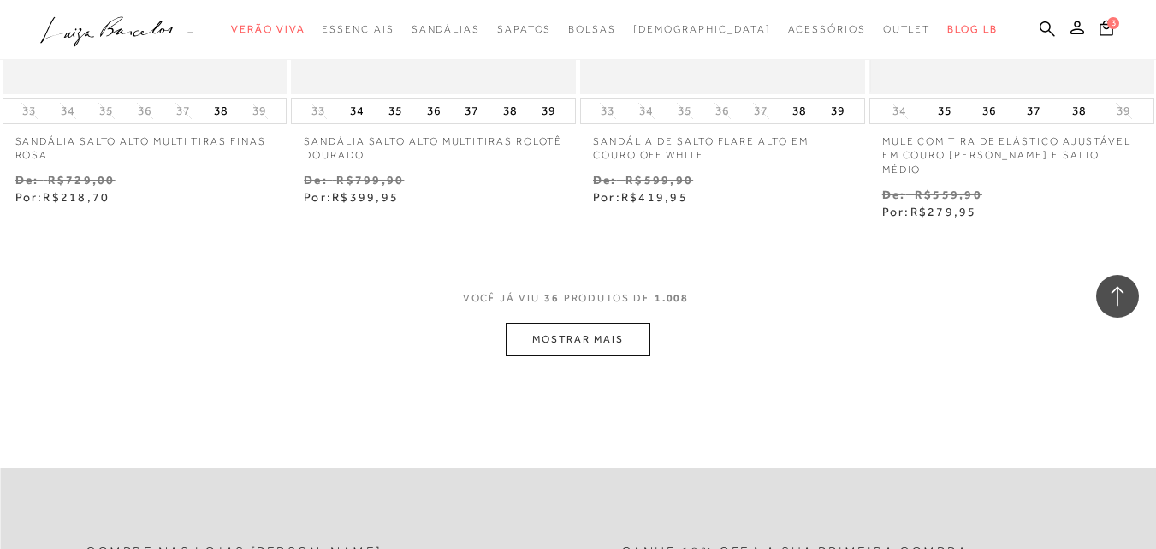
scroll to position [5050, 0]
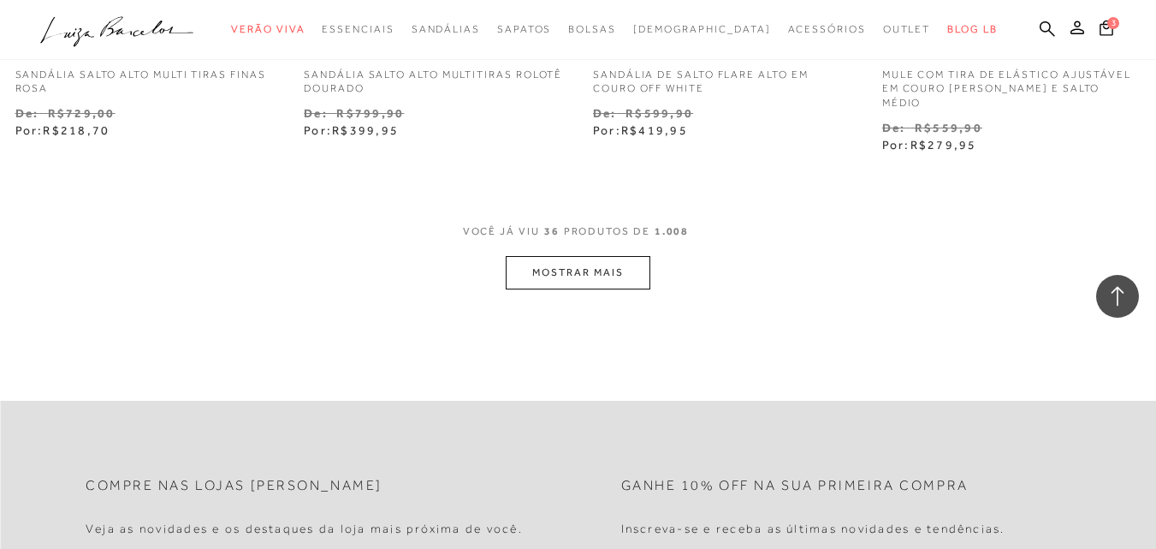
click at [573, 279] on button "MOSTRAR MAIS" at bounding box center [578, 272] width 144 height 33
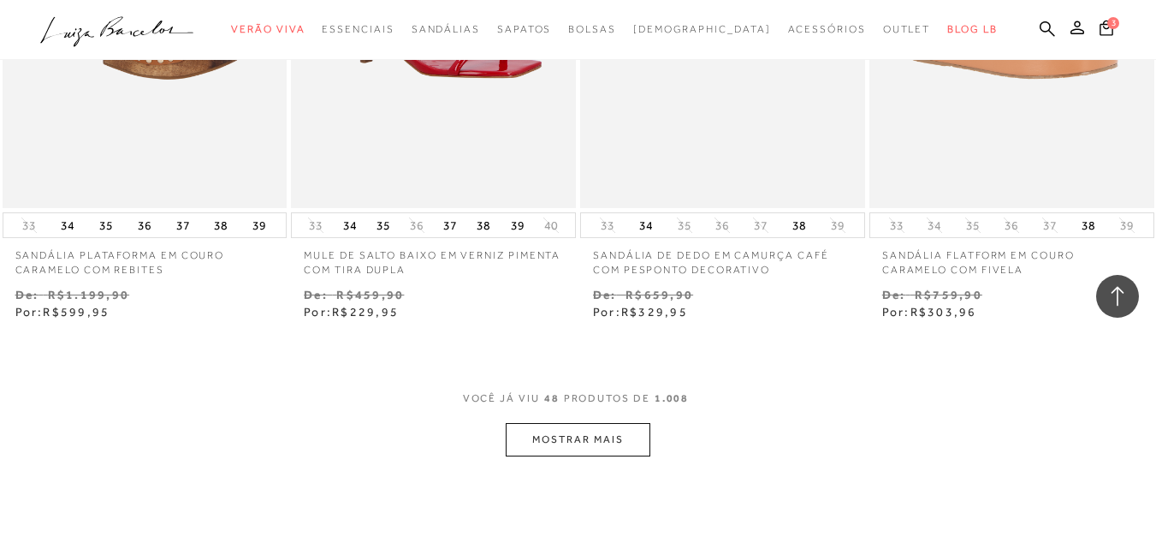
scroll to position [6762, 0]
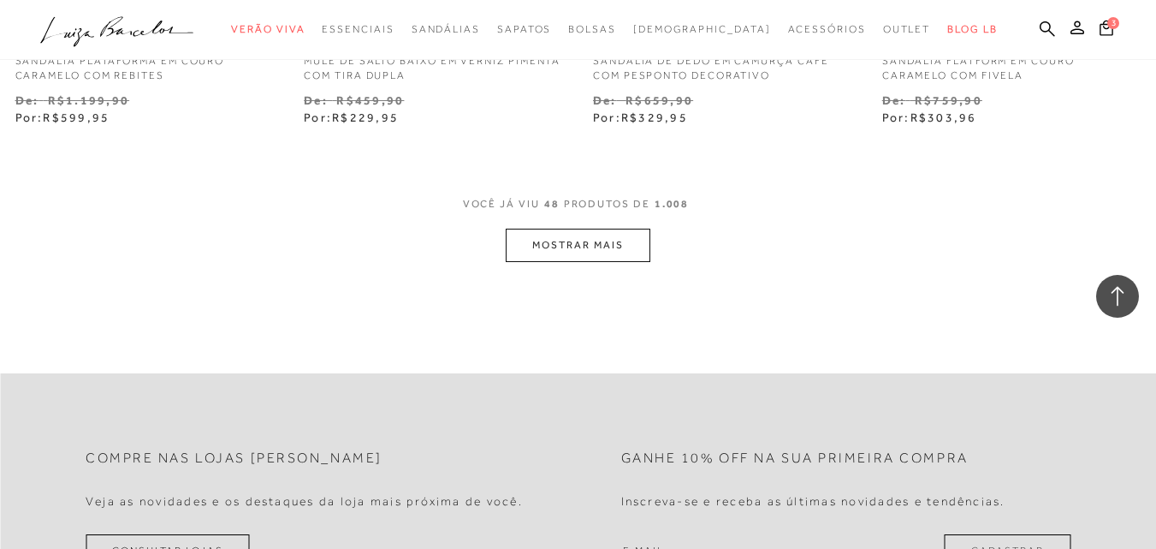
click at [606, 249] on button "MOSTRAR MAIS" at bounding box center [578, 245] width 144 height 33
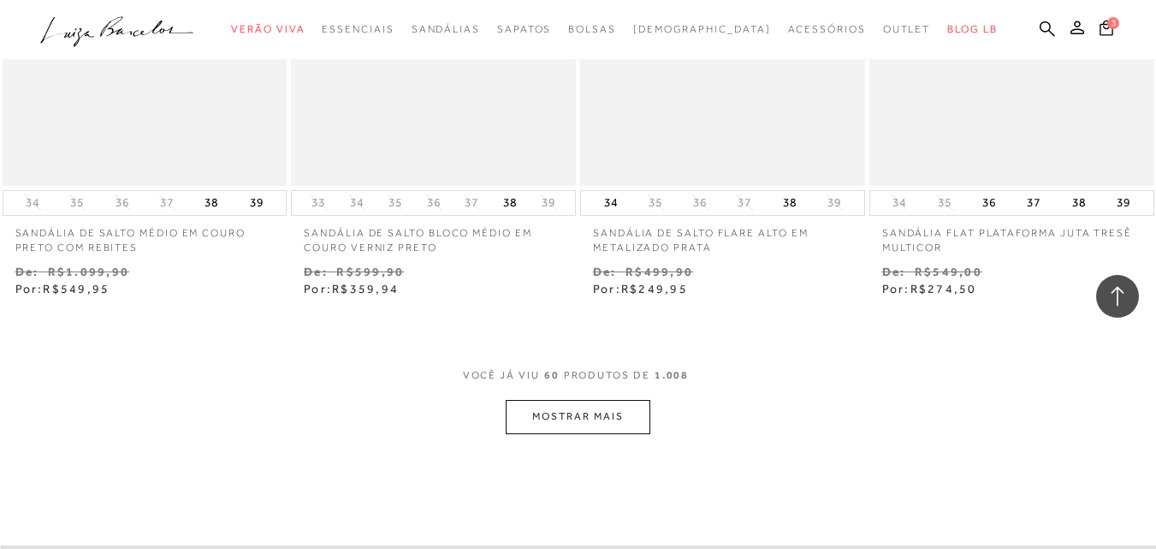
scroll to position [8389, 0]
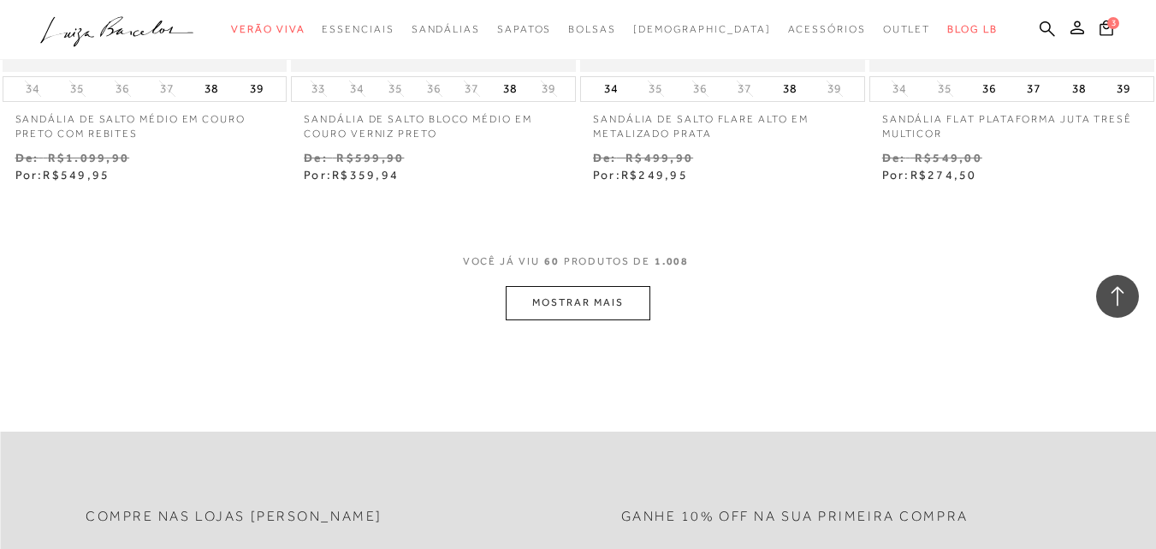
click at [627, 304] on button "MOSTRAR MAIS" at bounding box center [578, 302] width 144 height 33
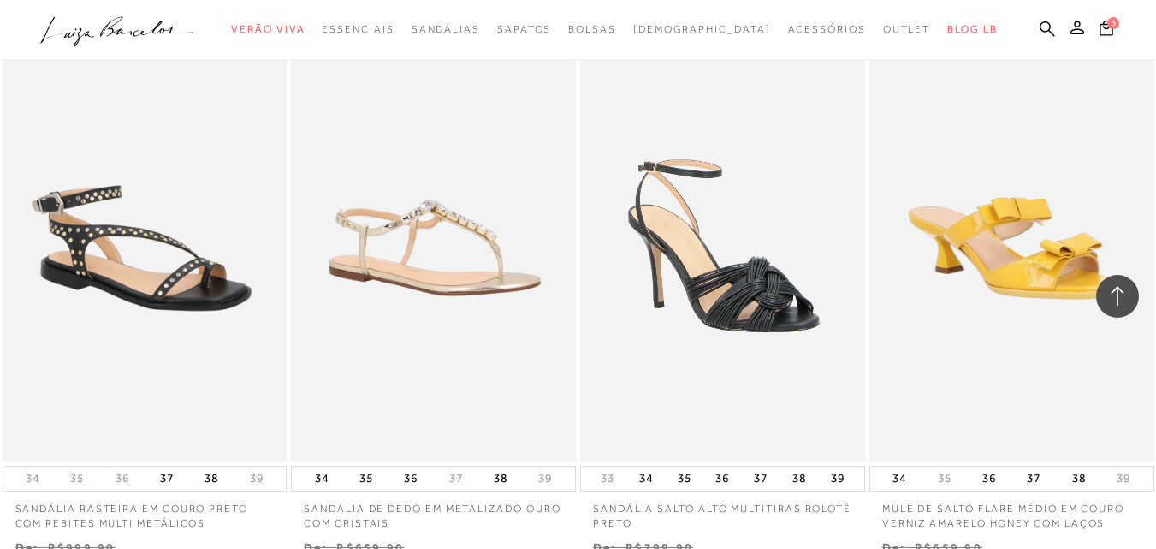
scroll to position [10015, 0]
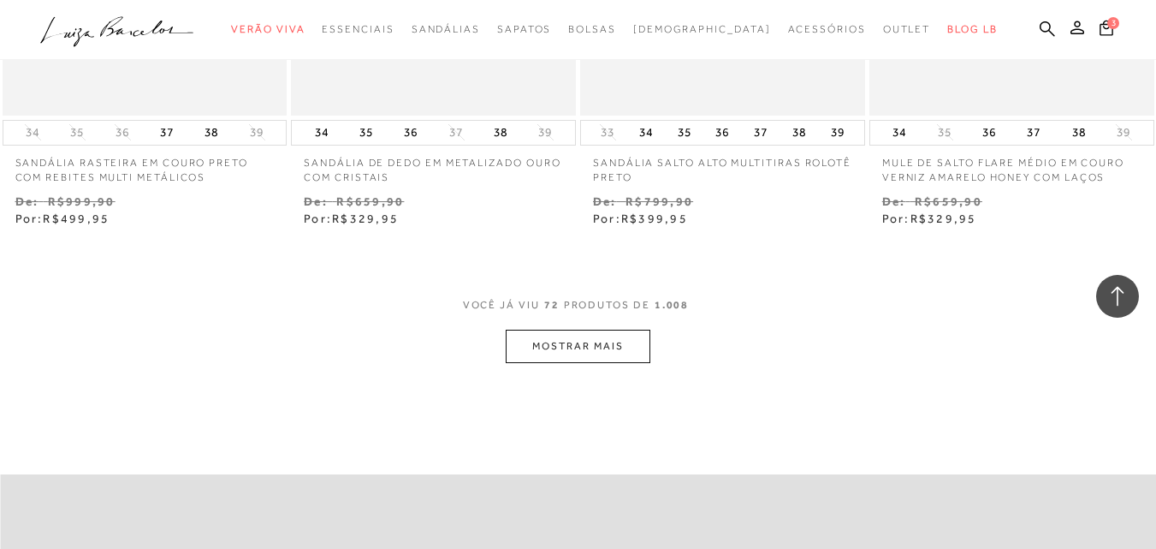
click at [585, 344] on button "MOSTRAR MAIS" at bounding box center [578, 346] width 144 height 33
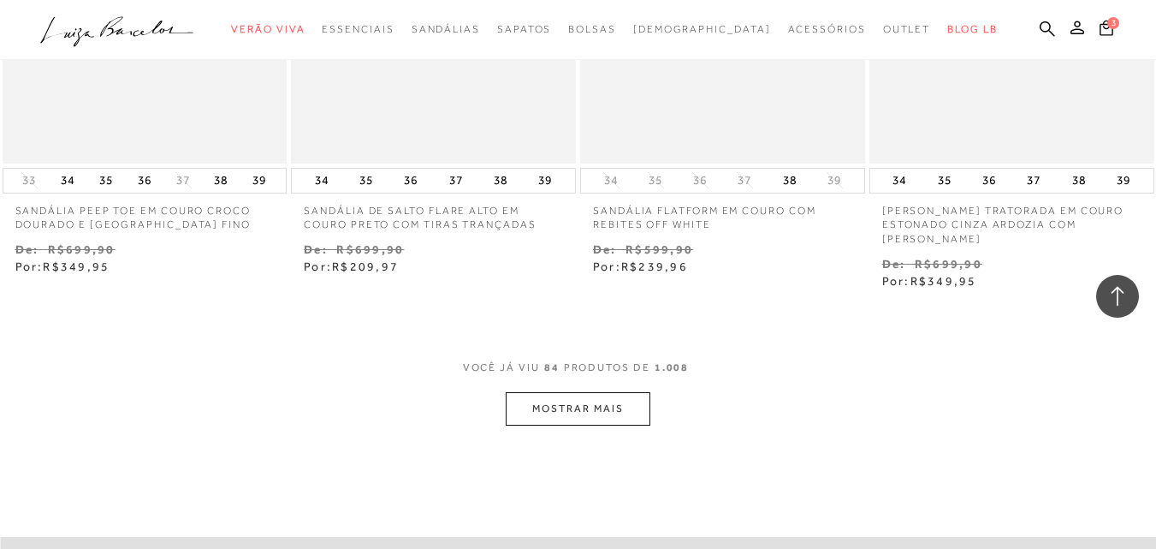
scroll to position [11641, 0]
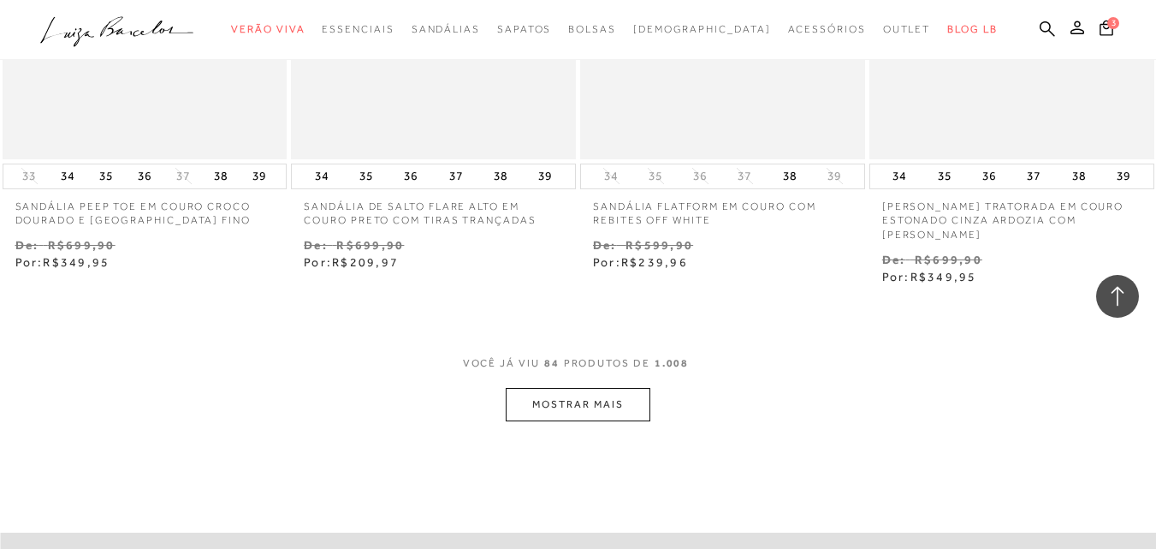
click at [561, 398] on button "MOSTRAR MAIS" at bounding box center [578, 404] width 144 height 33
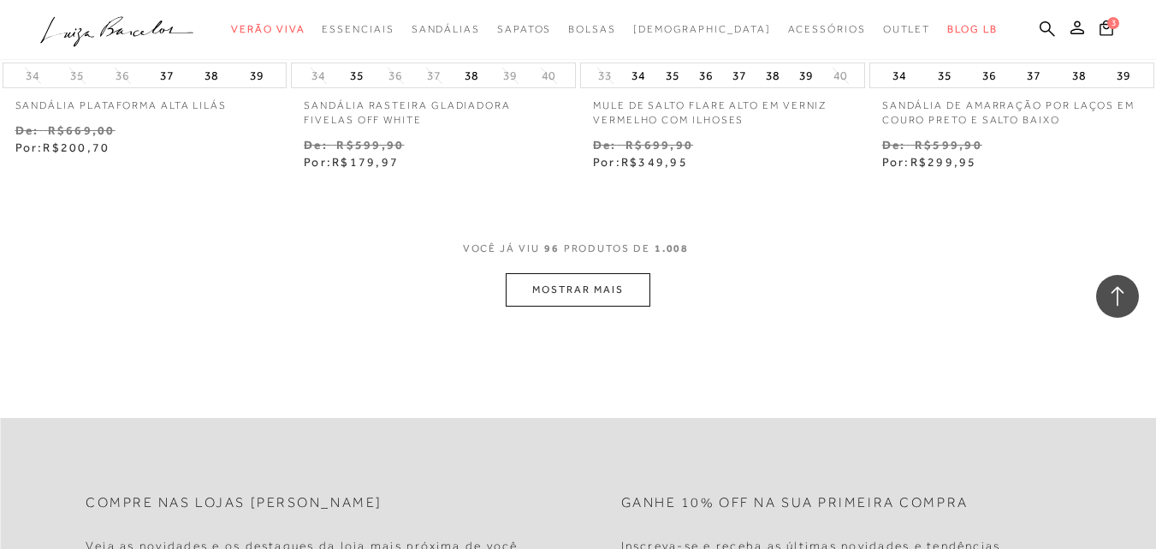
scroll to position [13439, 0]
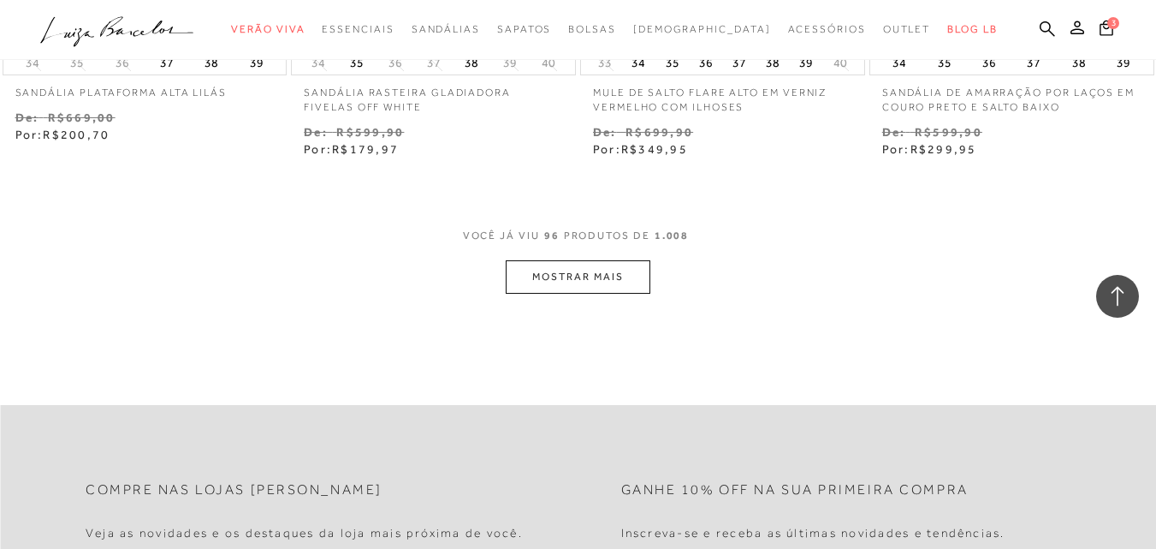
click at [587, 282] on button "MOSTRAR MAIS" at bounding box center [578, 276] width 144 height 33
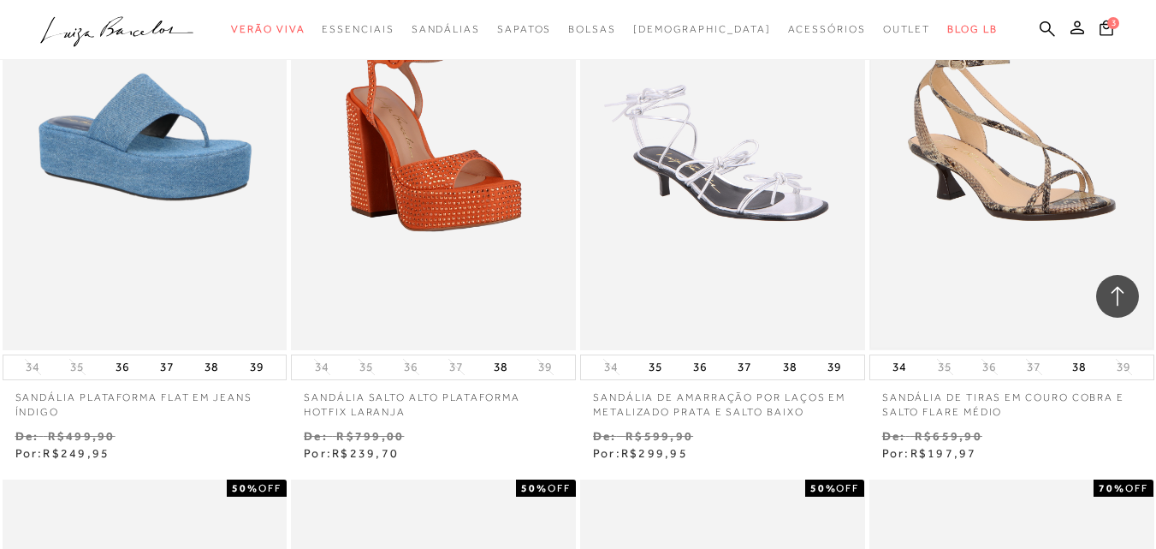
scroll to position [13696, 0]
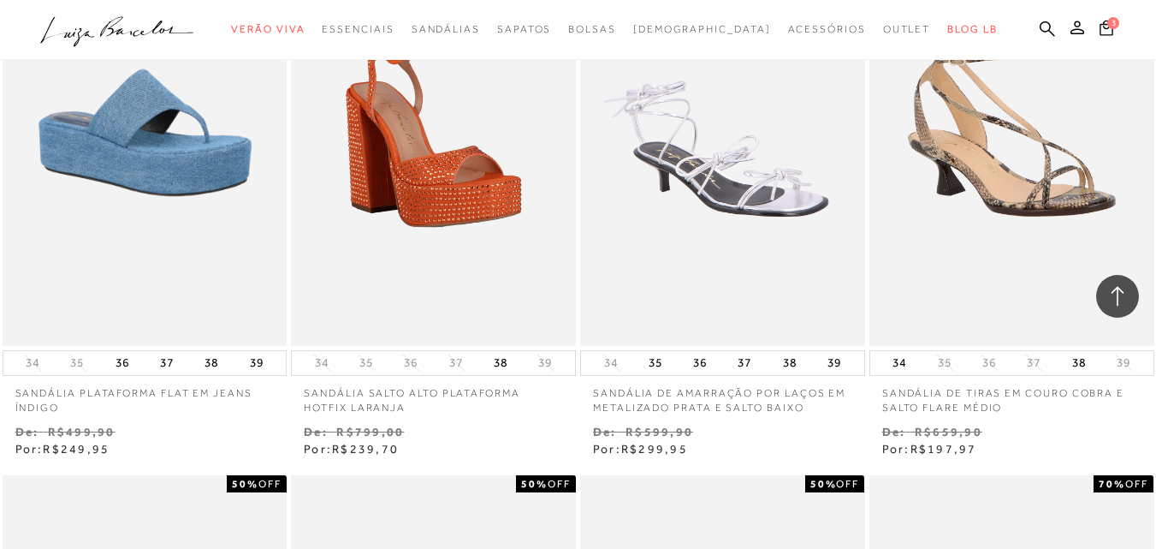
click at [1003, 188] on img at bounding box center [1012, 132] width 282 height 422
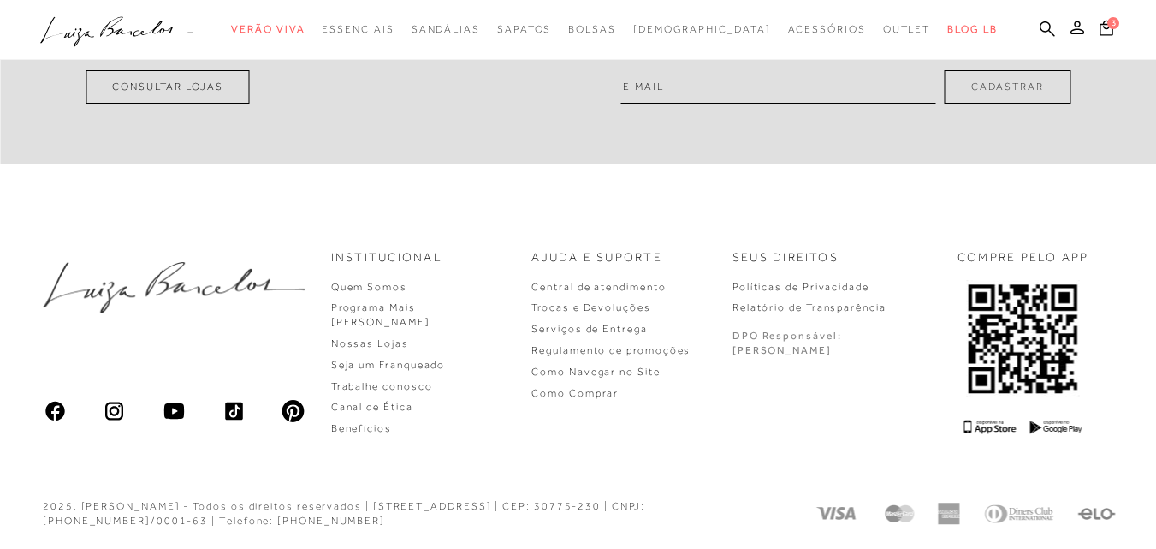
scroll to position [998, 0]
